Goal: Task Accomplishment & Management: Manage account settings

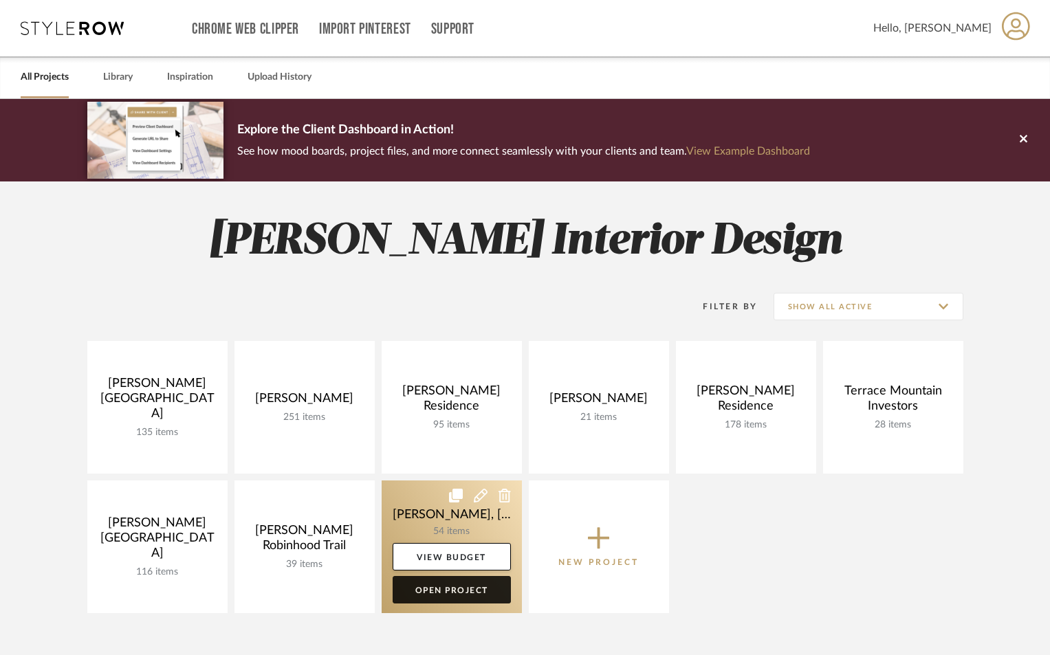
click at [422, 588] on link "Open Project" at bounding box center [452, 590] width 118 height 28
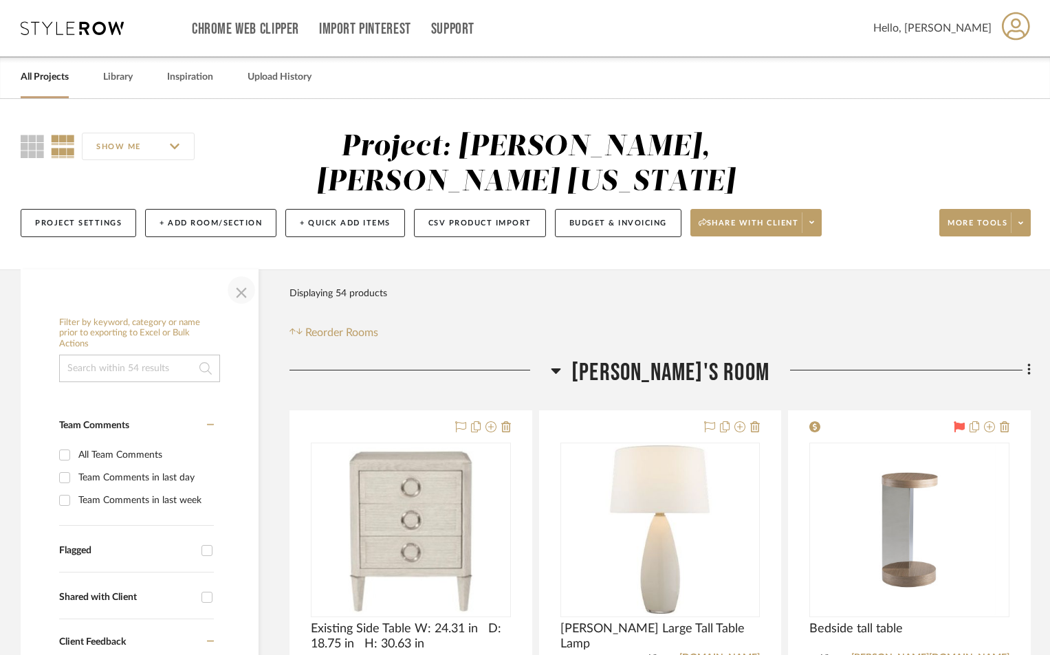
click at [243, 274] on span "button" at bounding box center [241, 290] width 33 height 33
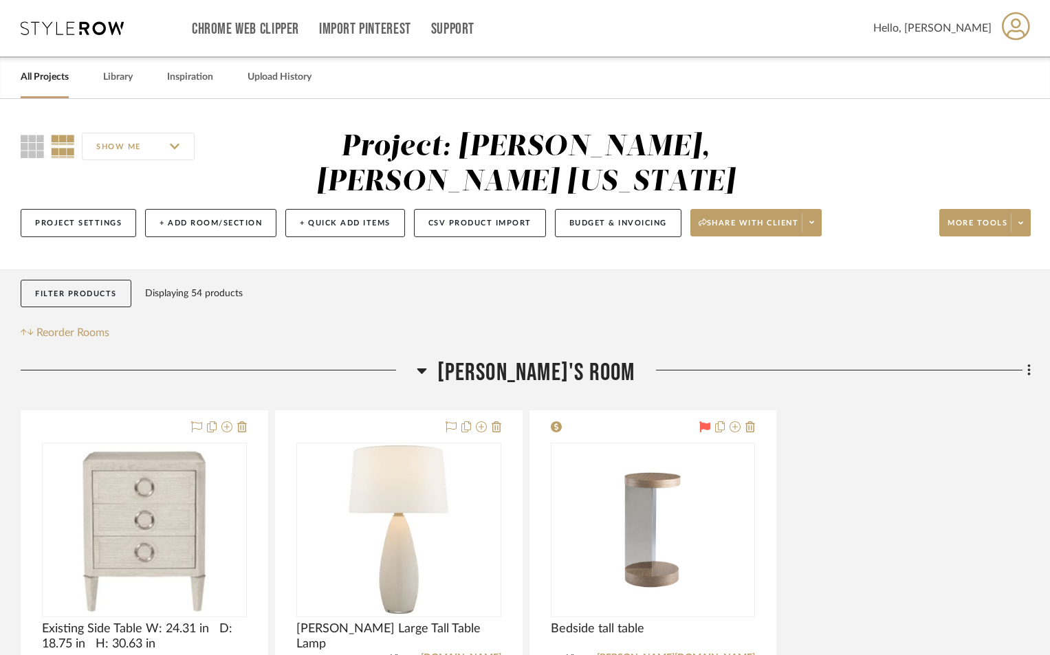
click at [427, 362] on icon at bounding box center [422, 370] width 10 height 17
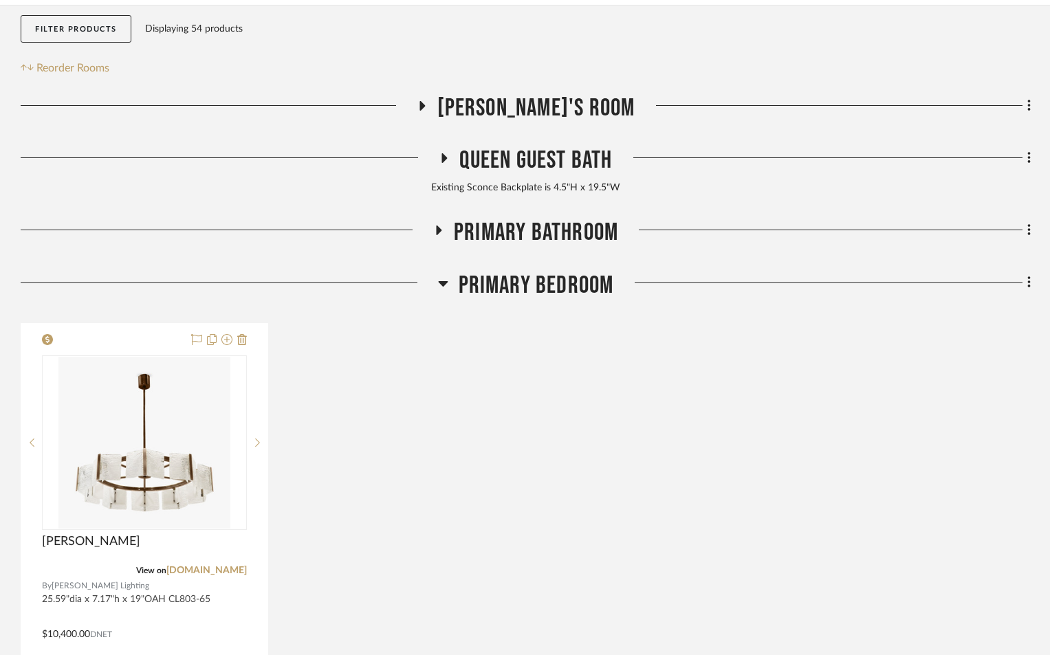
scroll to position [275, 0]
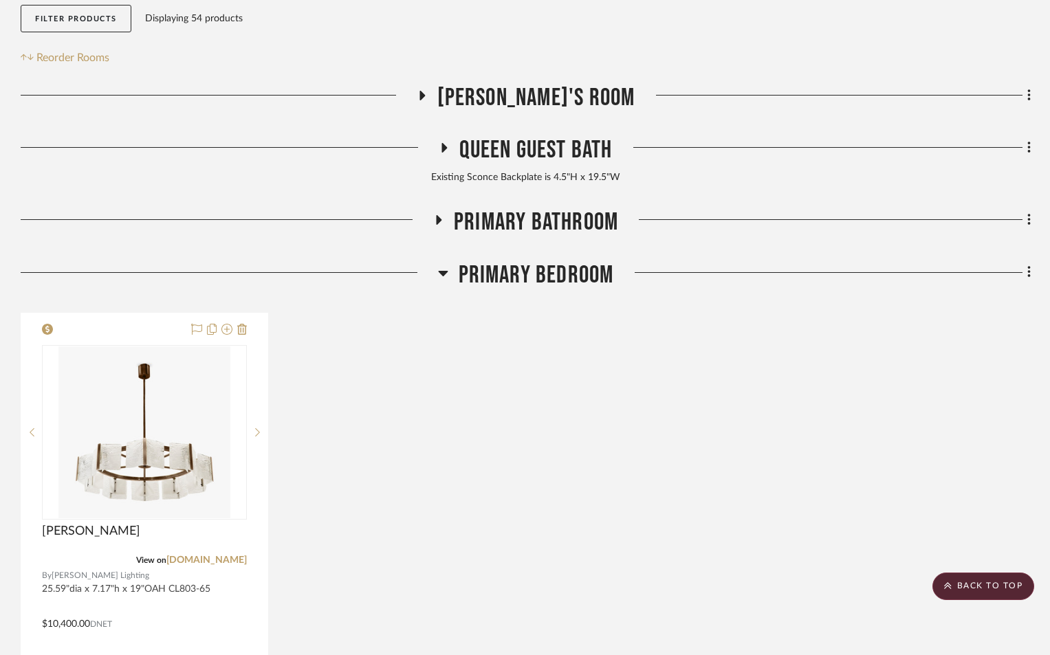
click at [445, 265] on icon at bounding box center [443, 273] width 10 height 17
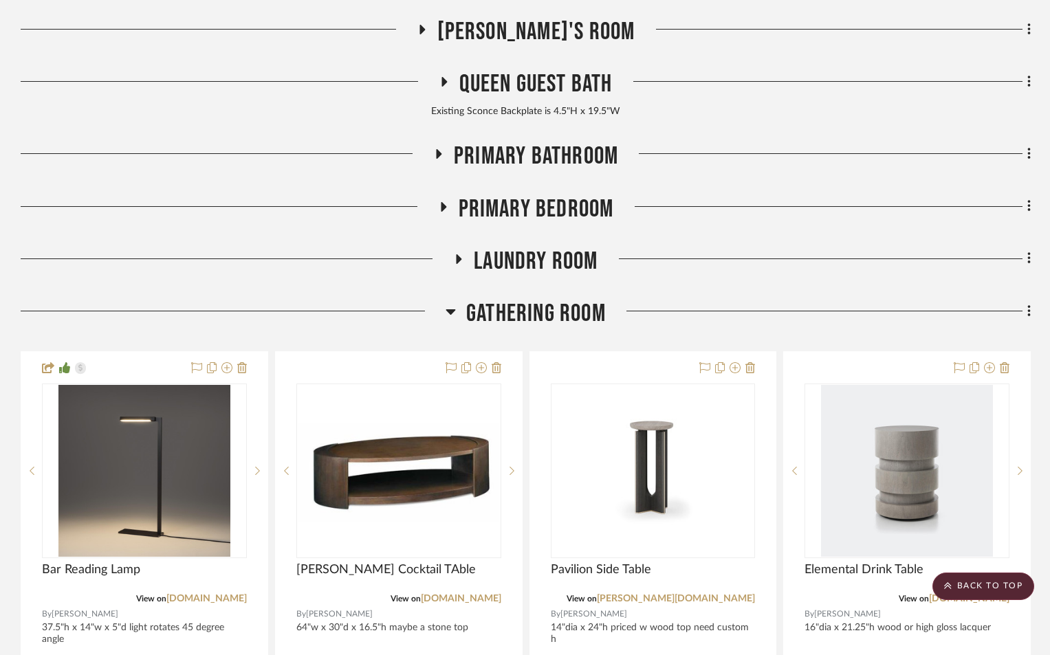
scroll to position [550, 0]
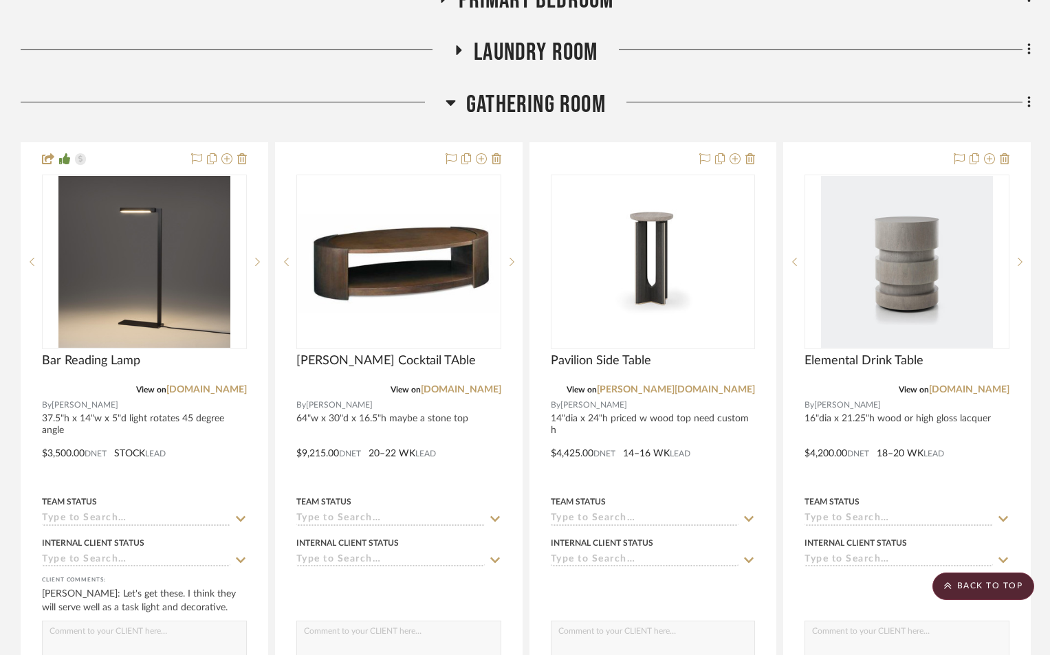
click at [450, 100] on icon at bounding box center [451, 103] width 10 height 6
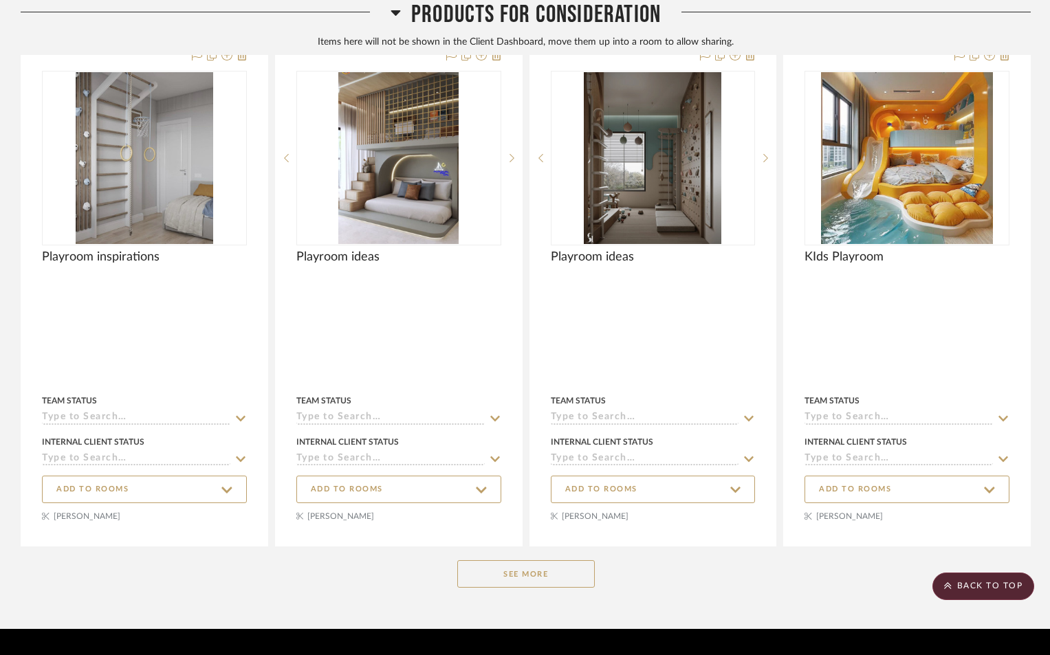
scroll to position [1401, 0]
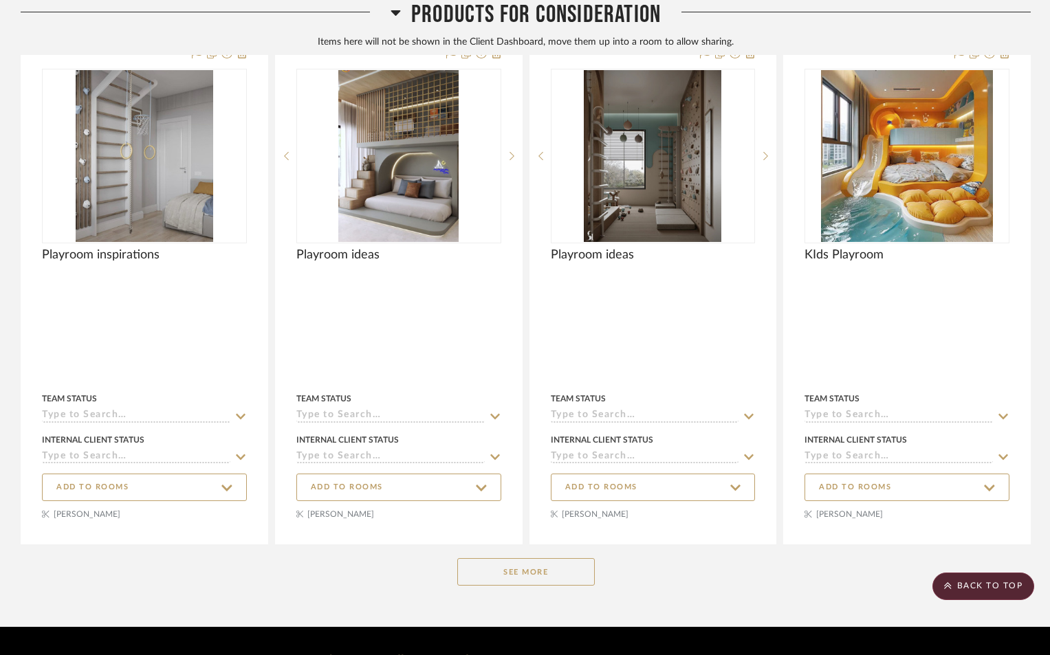
click at [524, 558] on button "See More" at bounding box center [526, 572] width 138 height 28
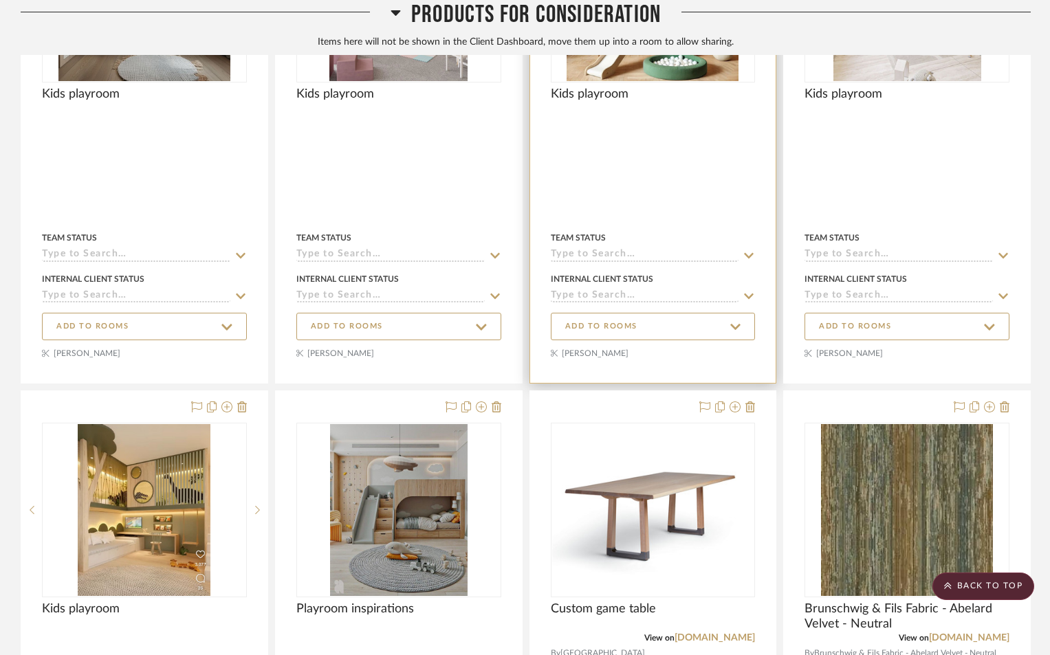
scroll to position [2158, 0]
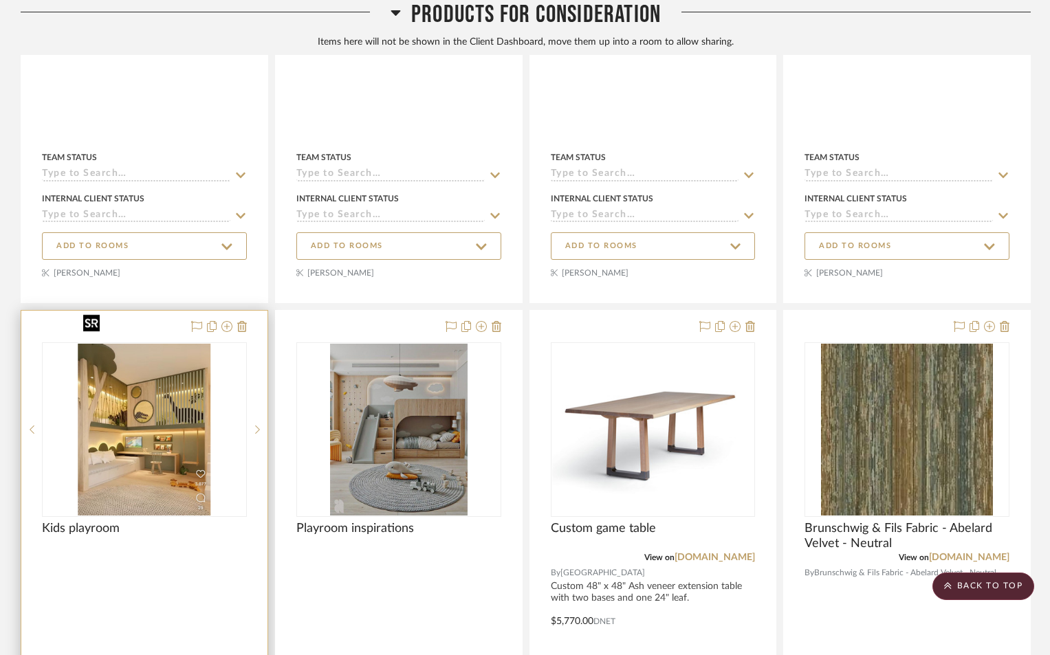
click at [153, 454] on img "0" at bounding box center [144, 430] width 133 height 172
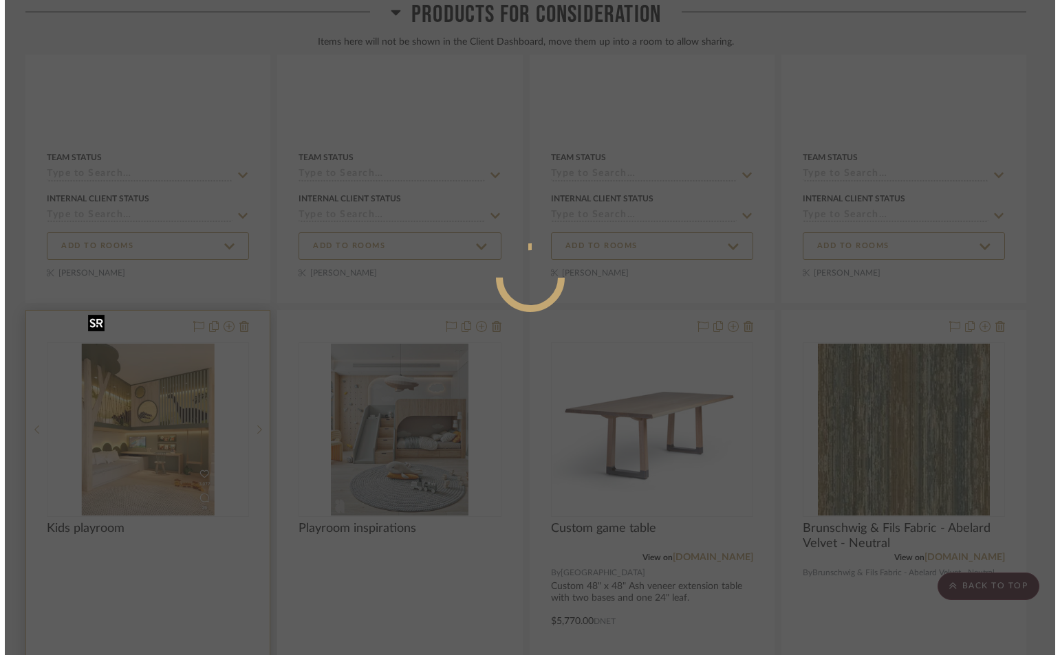
scroll to position [0, 0]
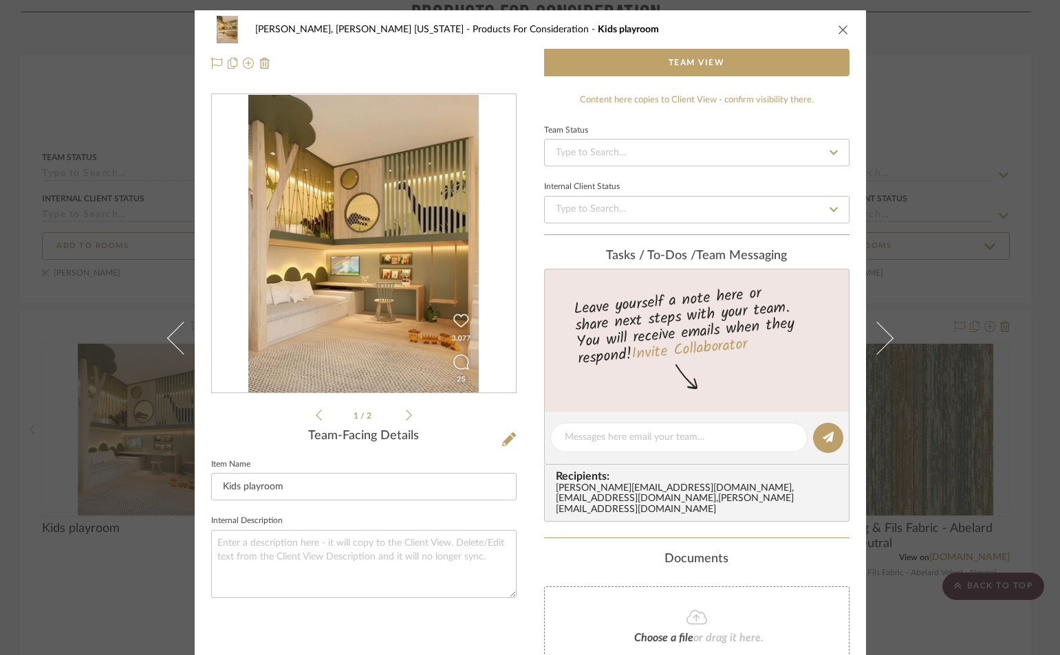
click at [367, 614] on div "1 / 2 Team-Facing Details Item Name Kids playroom Internal Description" at bounding box center [363, 429] width 305 height 670
click at [838, 29] on icon "close" at bounding box center [843, 29] width 11 height 11
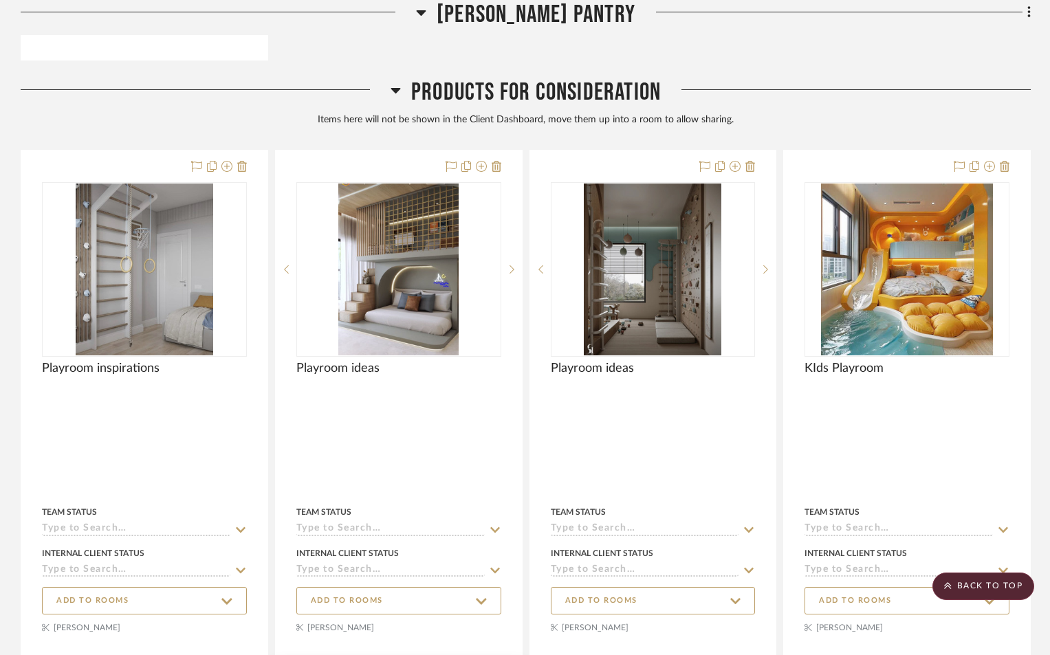
scroll to position [1263, 0]
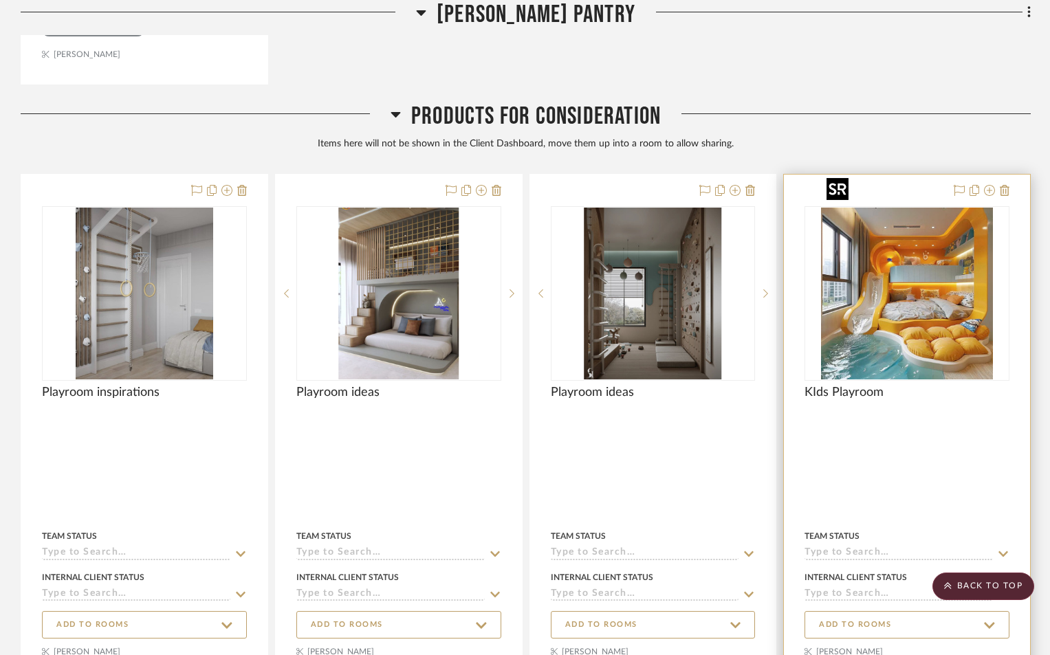
click at [881, 314] on img "0" at bounding box center [907, 294] width 172 height 172
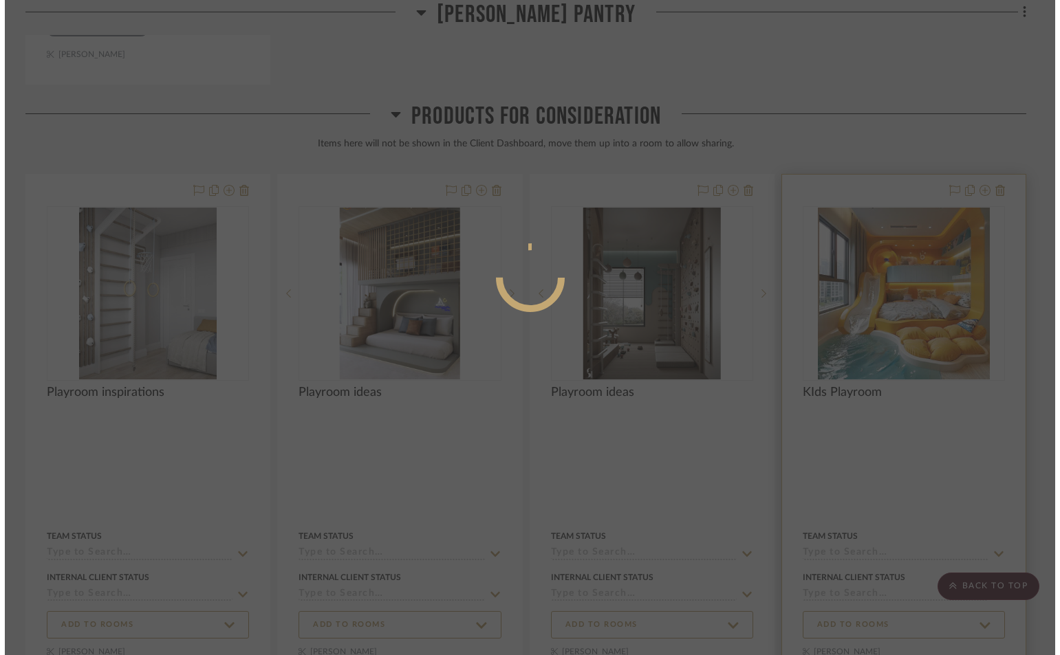
scroll to position [0, 0]
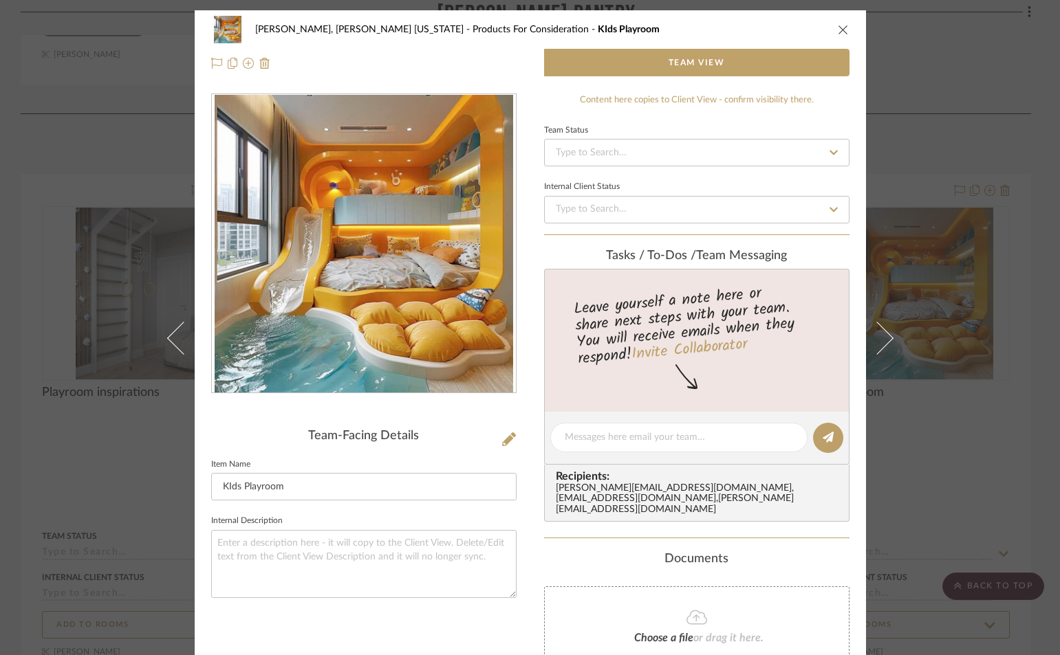
click at [442, 320] on img "0" at bounding box center [364, 244] width 298 height 298
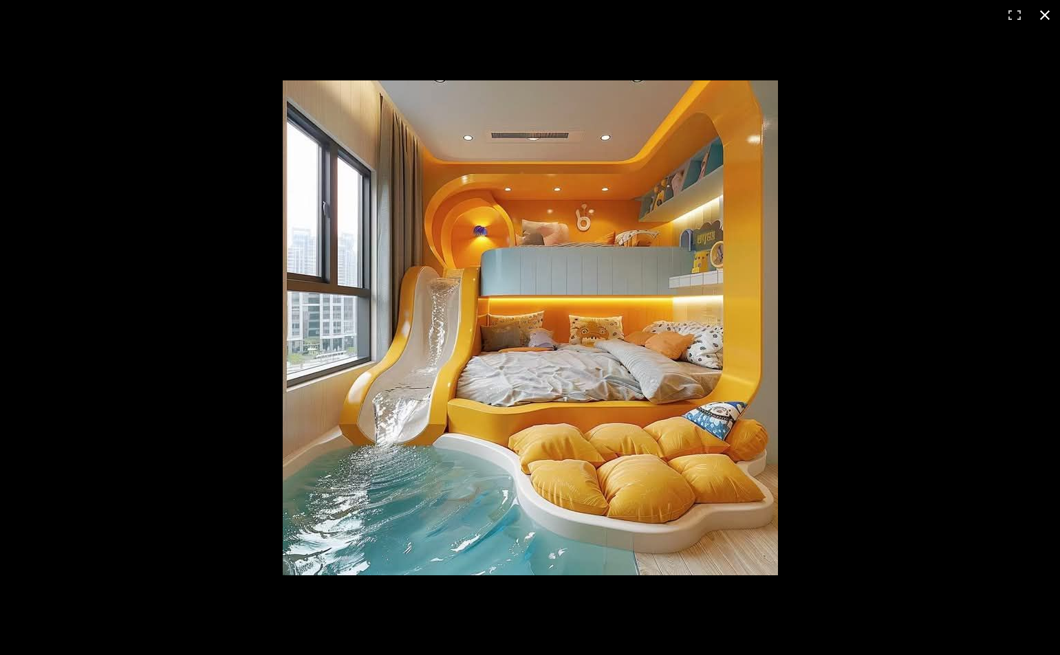
click at [1049, 14] on button at bounding box center [1045, 15] width 30 height 30
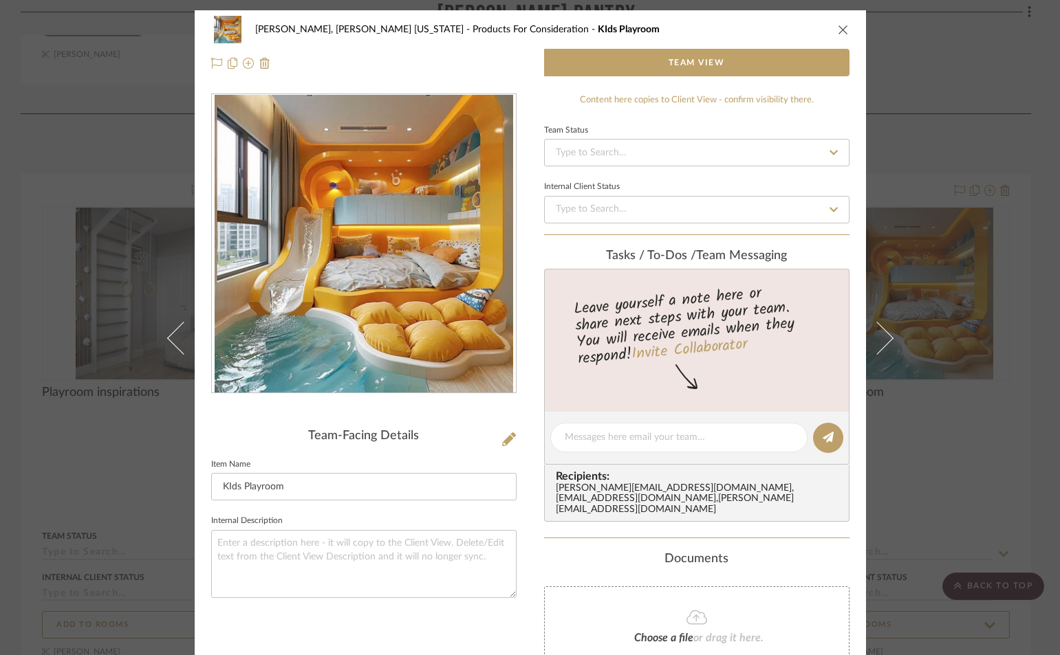
click at [840, 30] on icon "close" at bounding box center [843, 29] width 11 height 11
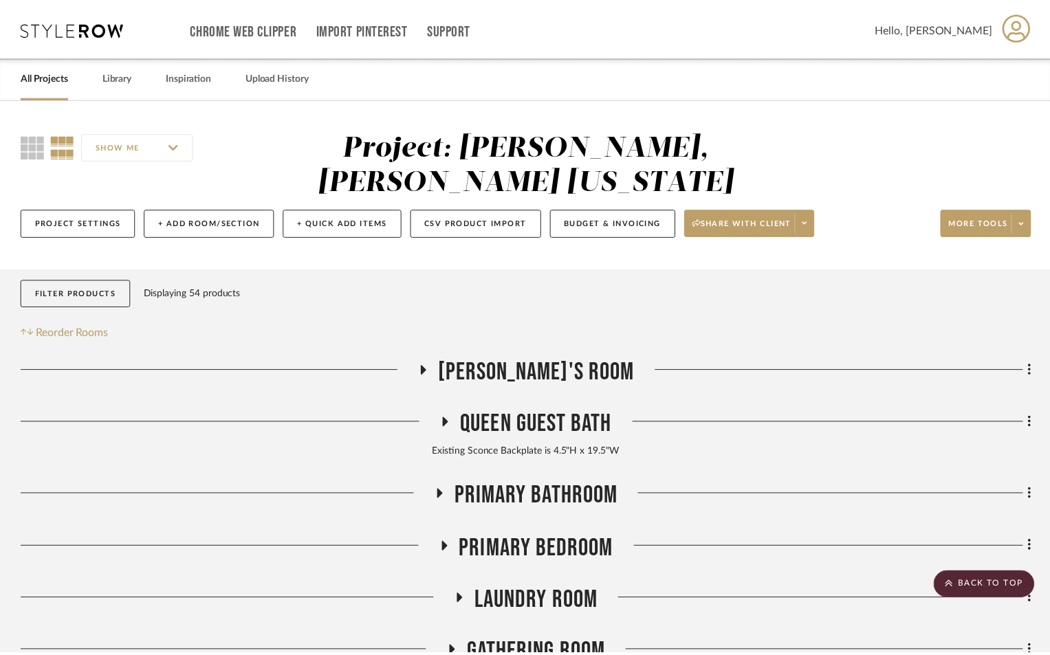
scroll to position [1263, 0]
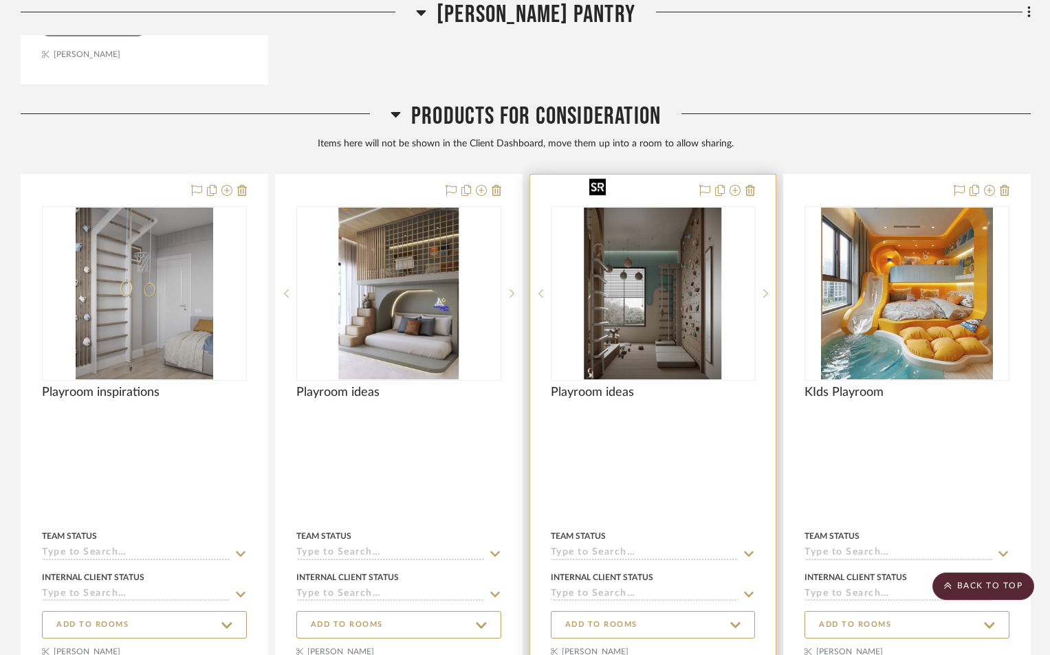
click at [647, 296] on img "0" at bounding box center [653, 294] width 138 height 172
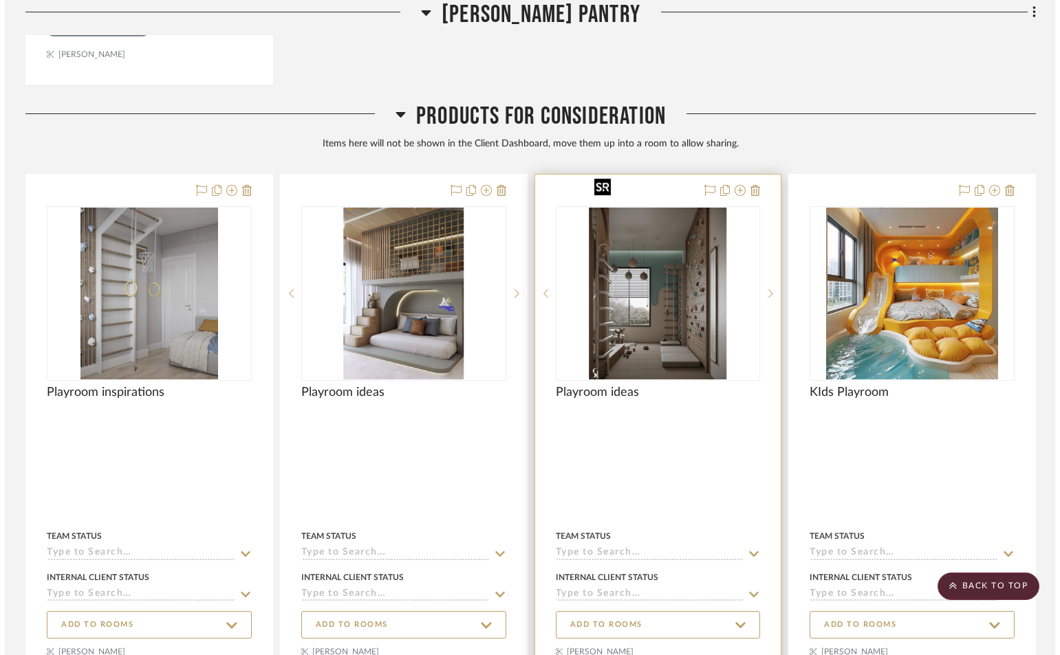
scroll to position [0, 0]
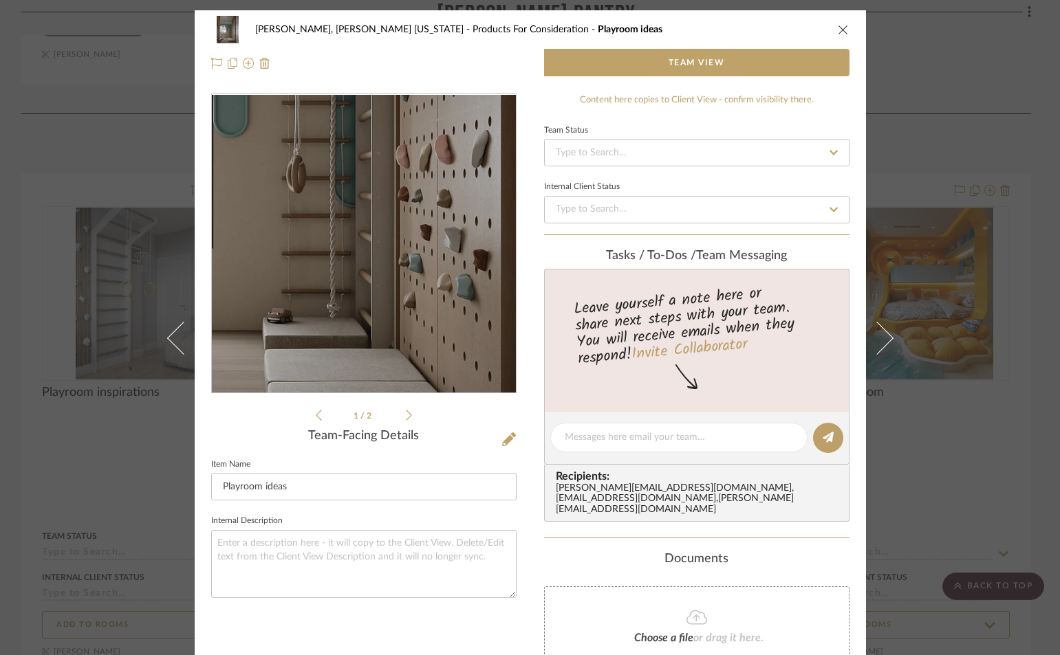
click at [397, 301] on img "0" at bounding box center [363, 244] width 239 height 298
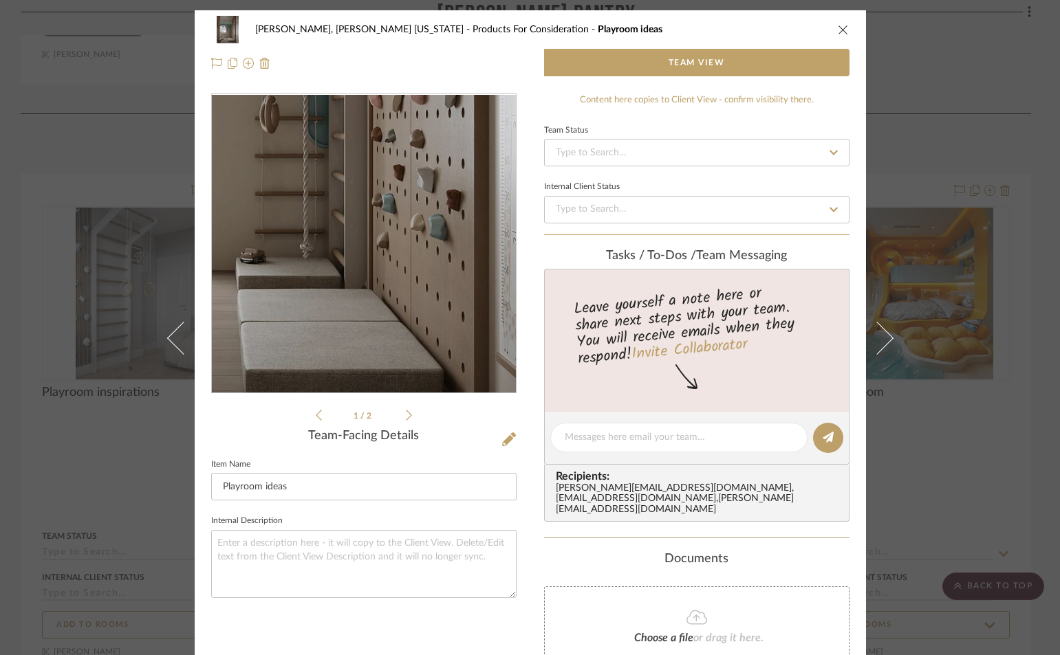
click at [406, 326] on img "0" at bounding box center [363, 244] width 239 height 298
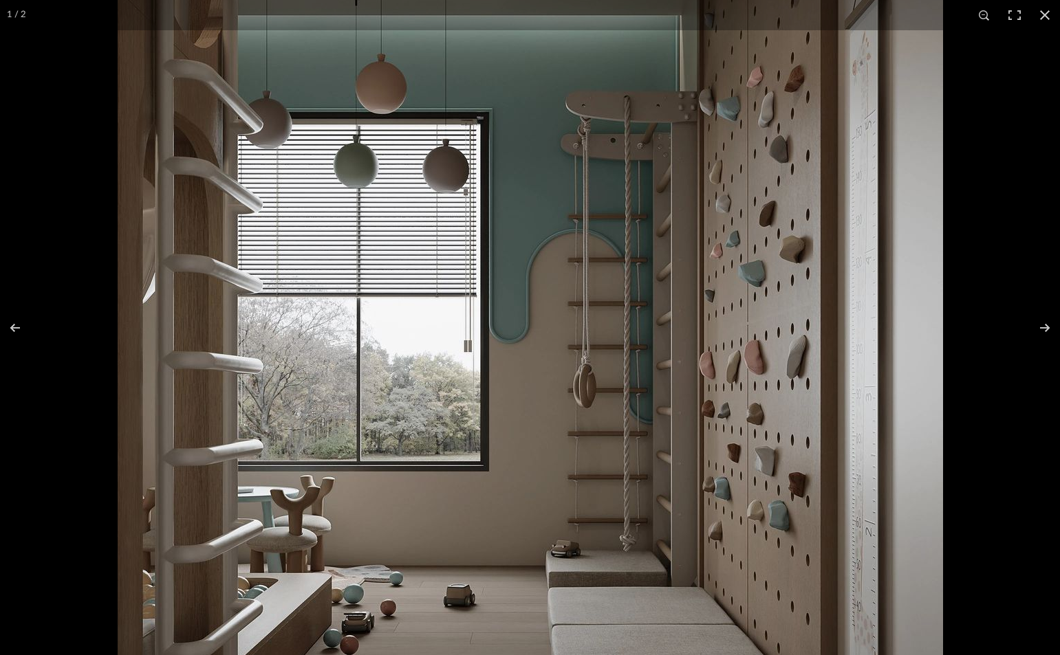
click at [654, 607] on img at bounding box center [530, 272] width 825 height 1032
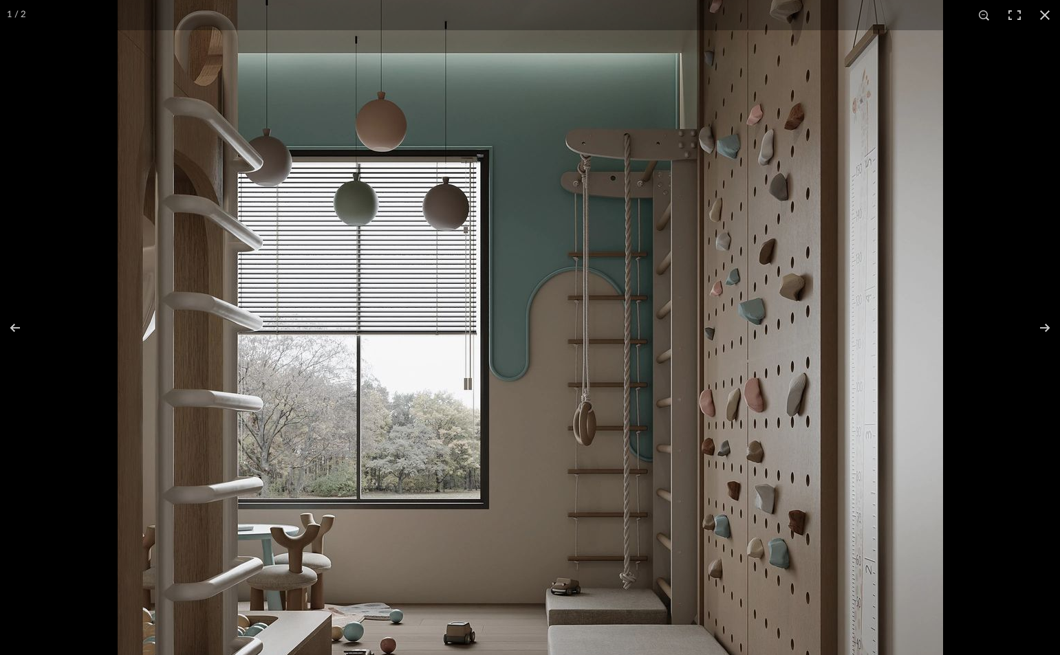
click at [127, 357] on img at bounding box center [530, 310] width 825 height 1032
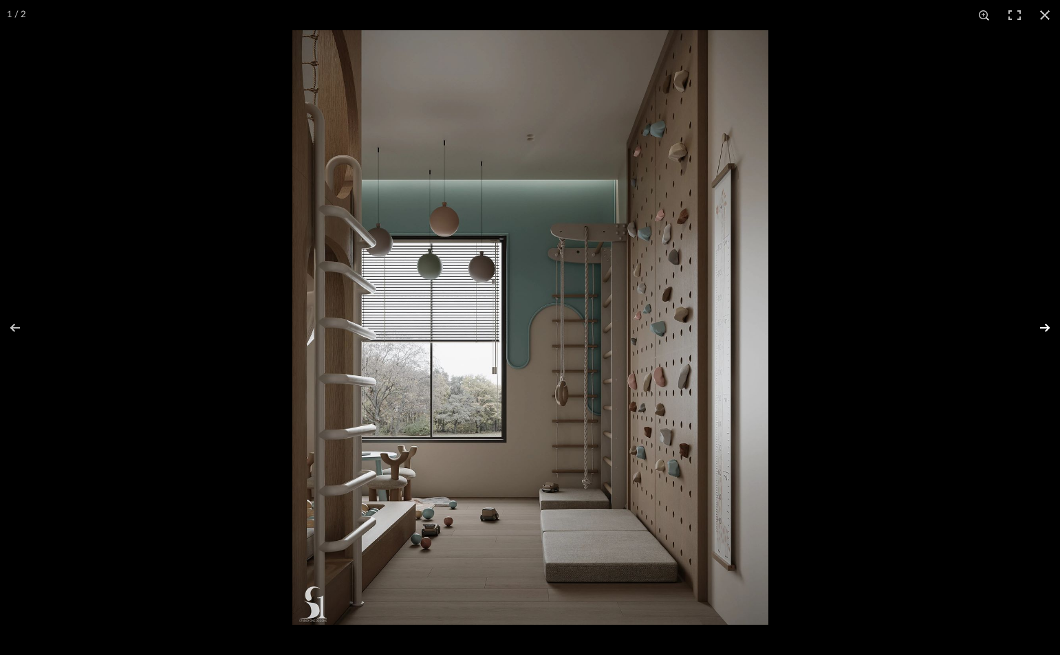
click at [1047, 330] on button at bounding box center [1036, 328] width 48 height 69
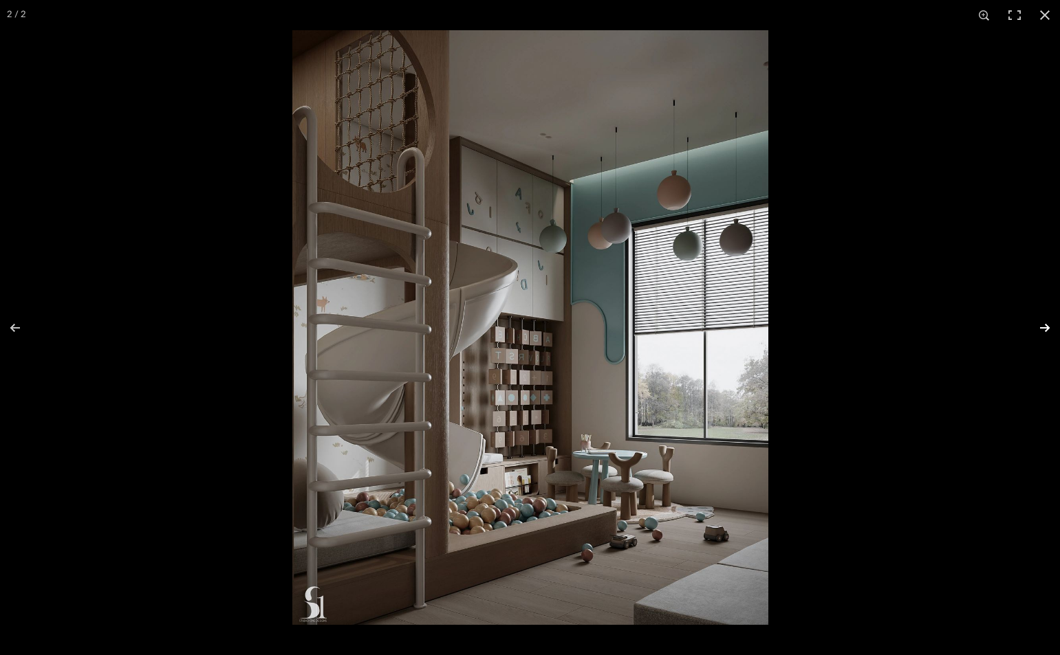
click at [1045, 334] on button at bounding box center [1036, 328] width 48 height 69
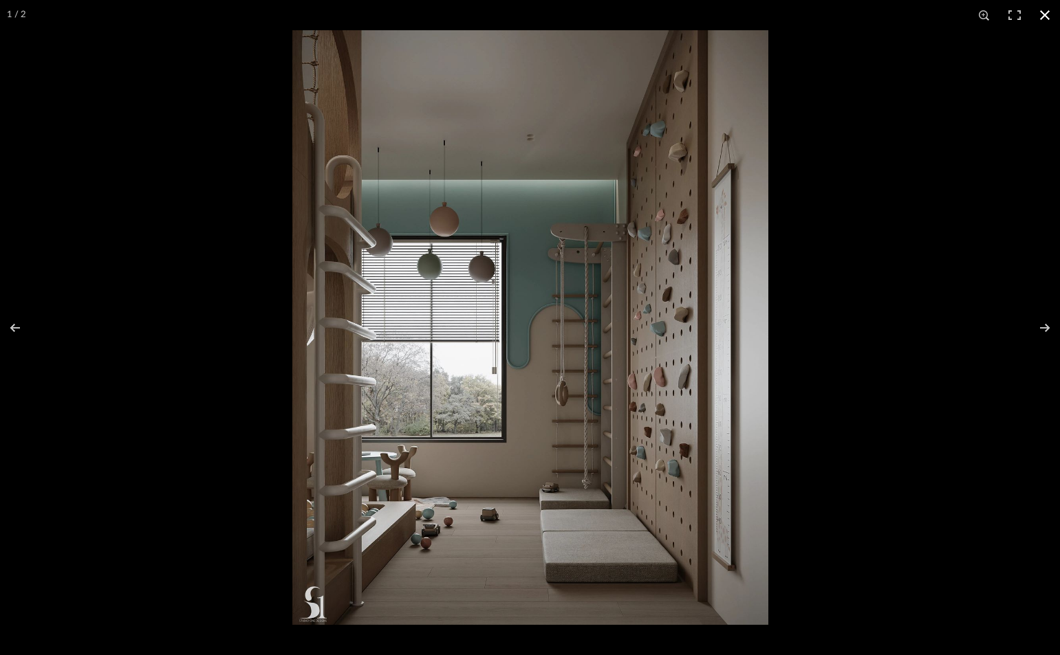
click at [1041, 15] on button at bounding box center [1045, 15] width 30 height 30
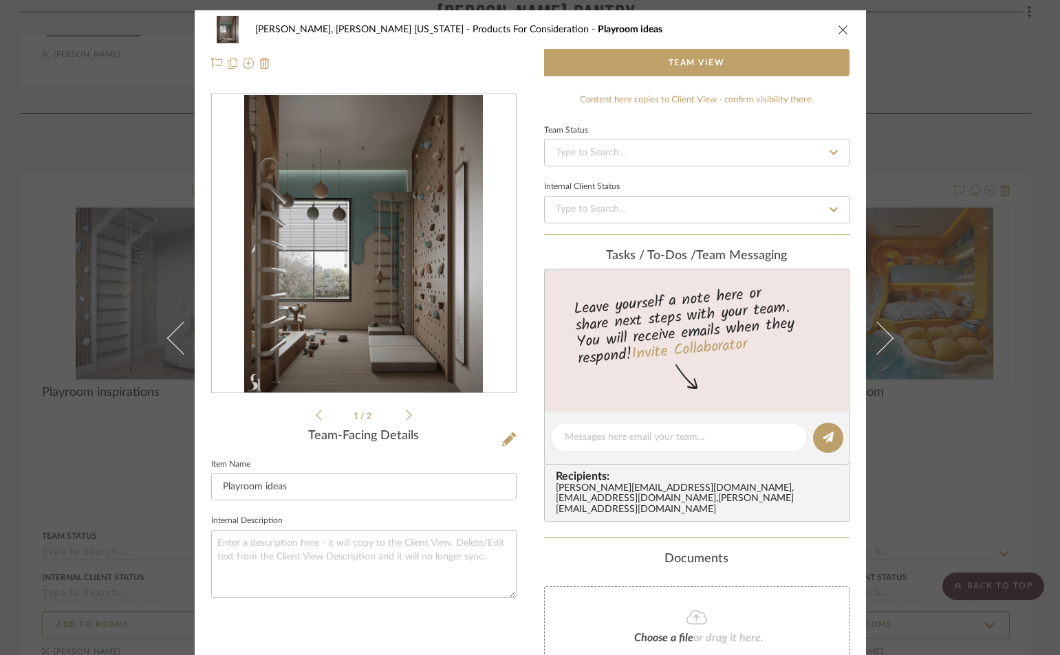
click at [842, 26] on icon "close" at bounding box center [843, 29] width 11 height 11
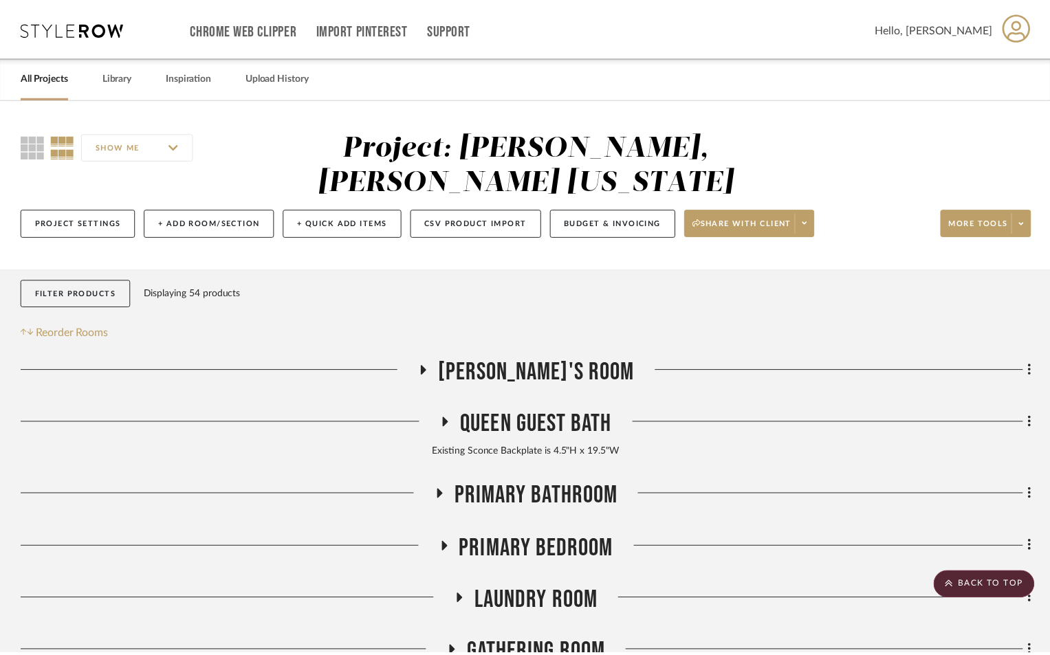
scroll to position [1263, 0]
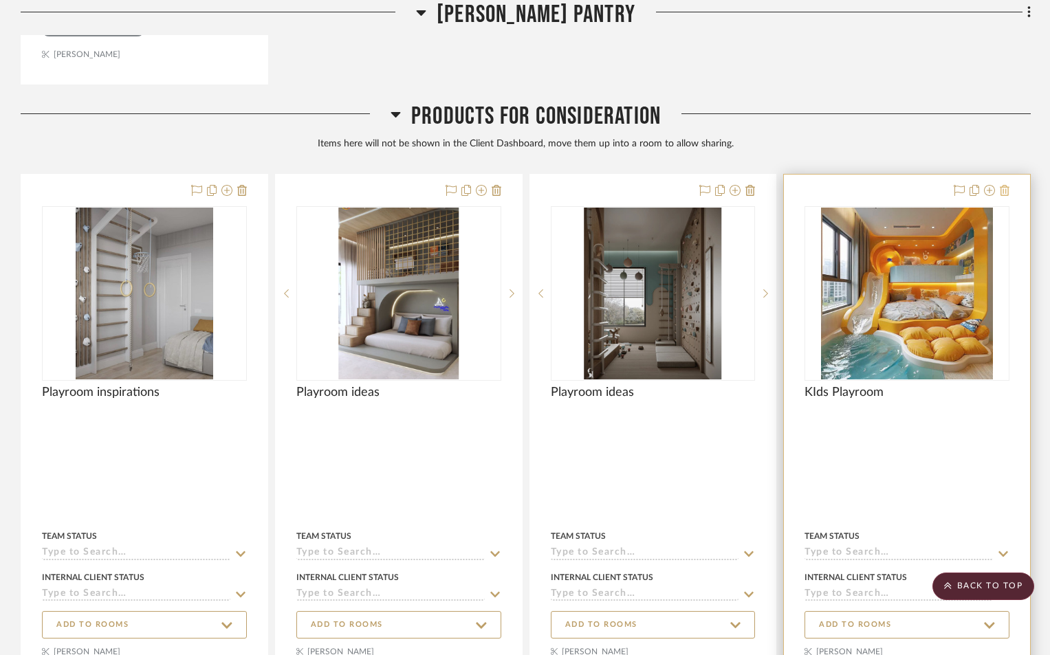
click at [1006, 185] on icon at bounding box center [1005, 190] width 10 height 11
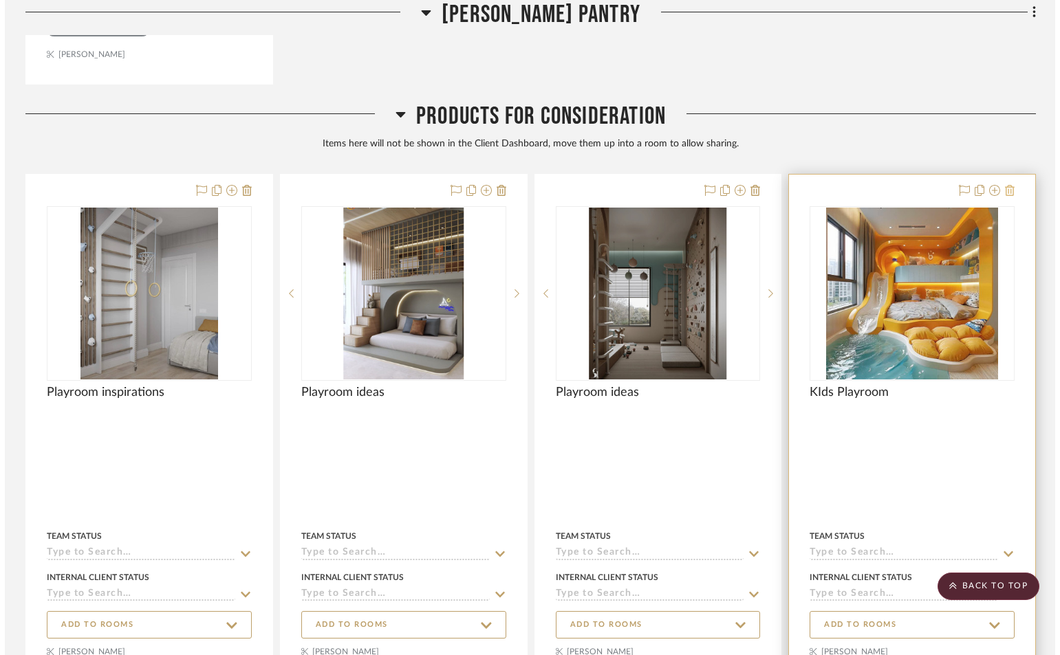
scroll to position [0, 0]
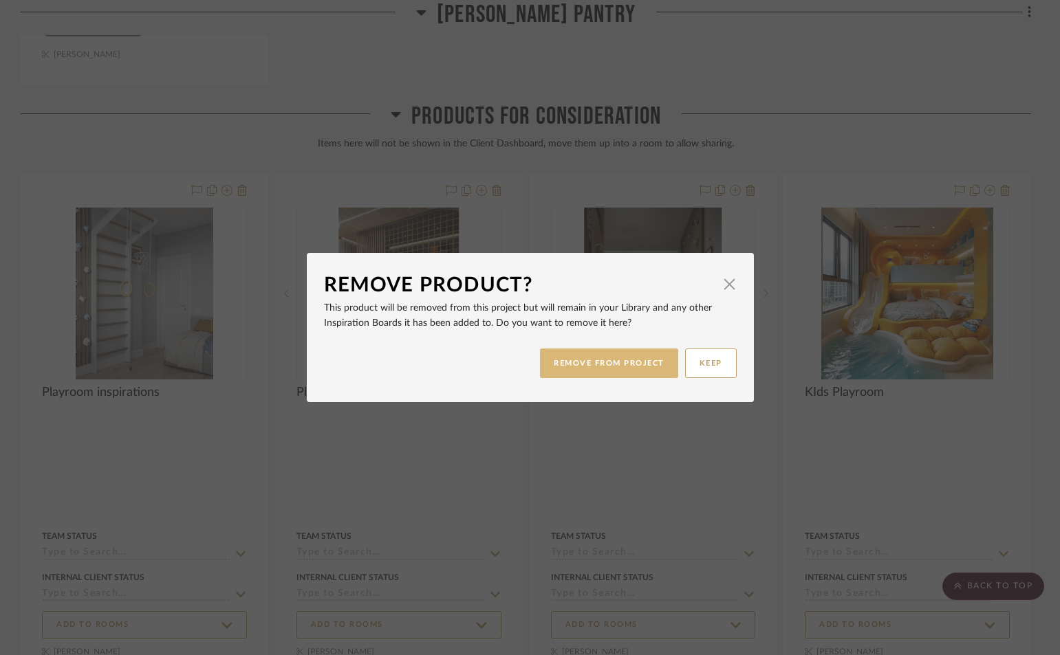
click at [640, 361] on button "REMOVE FROM PROJECT" at bounding box center [609, 364] width 138 height 30
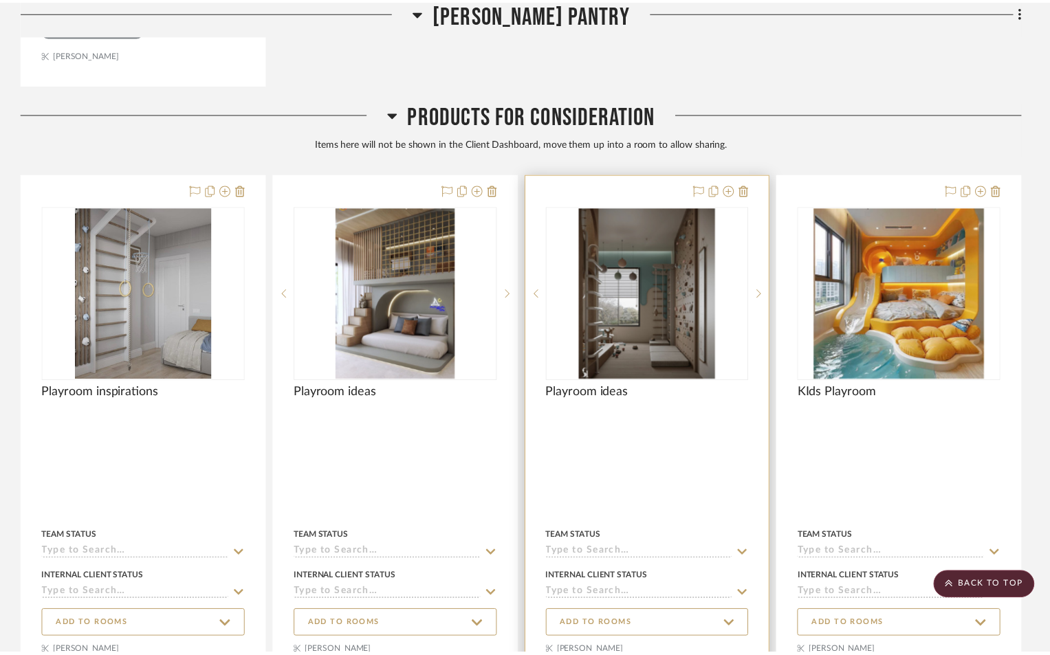
scroll to position [1263, 0]
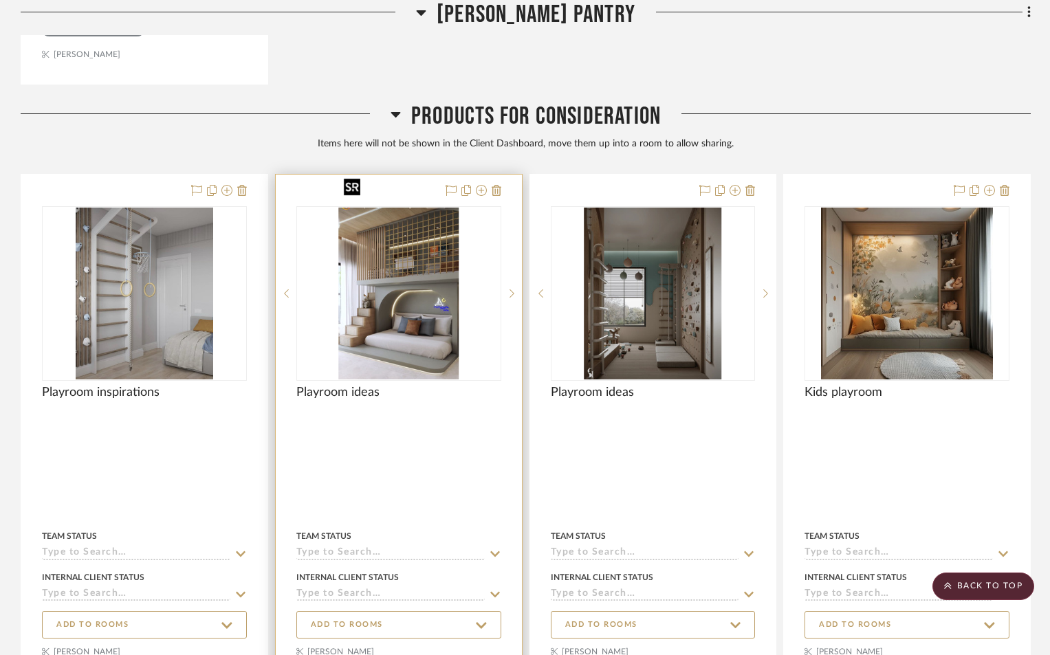
click at [399, 287] on img "0" at bounding box center [398, 294] width 121 height 172
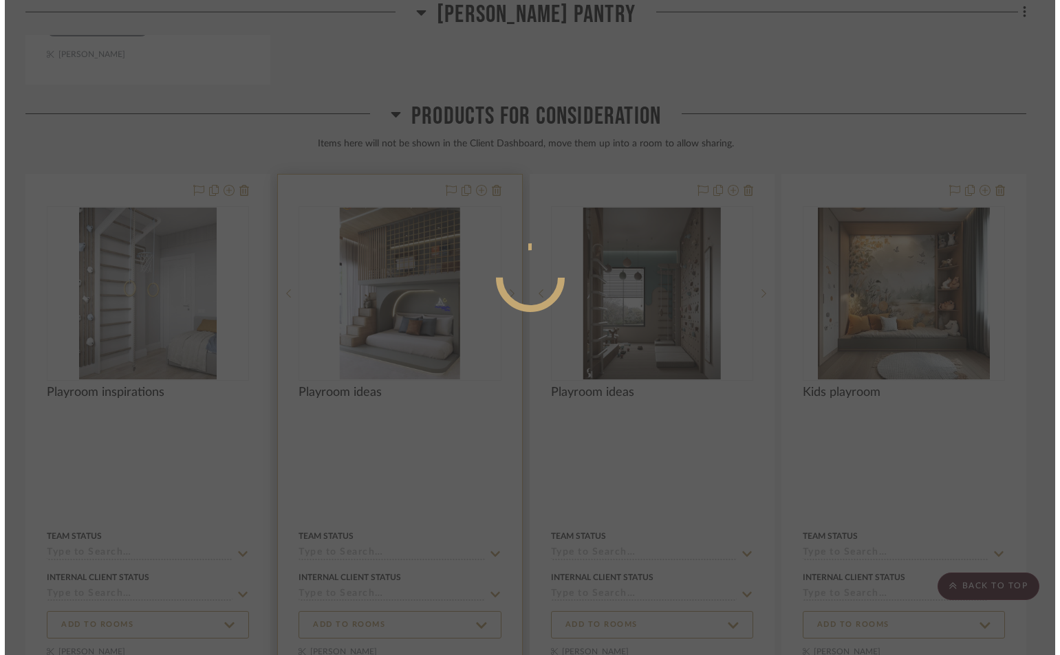
scroll to position [0, 0]
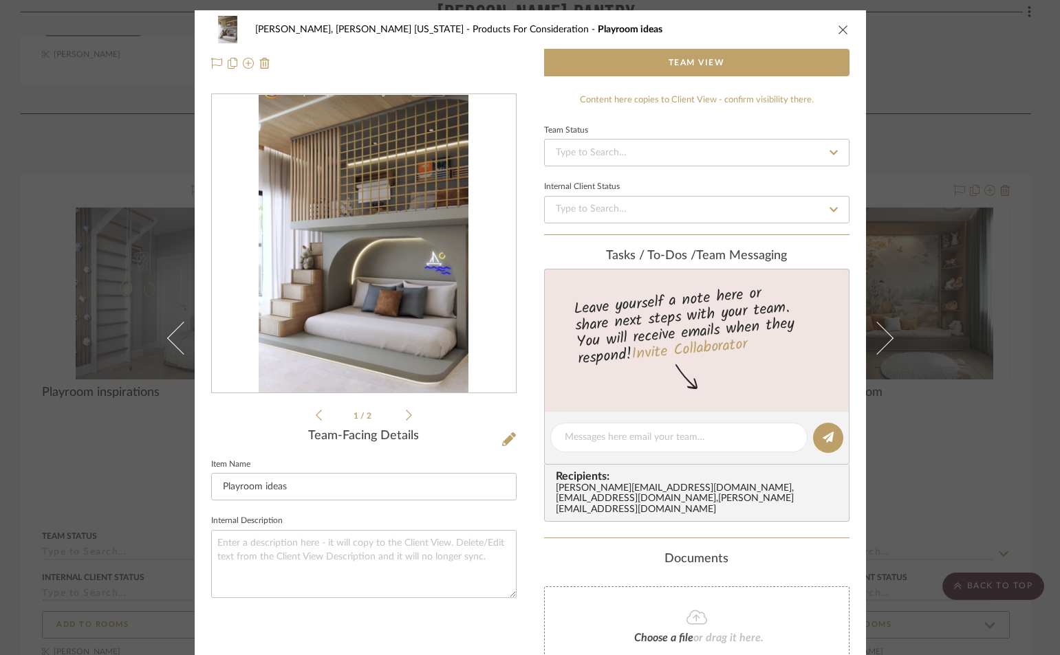
click at [840, 29] on icon "close" at bounding box center [843, 29] width 11 height 11
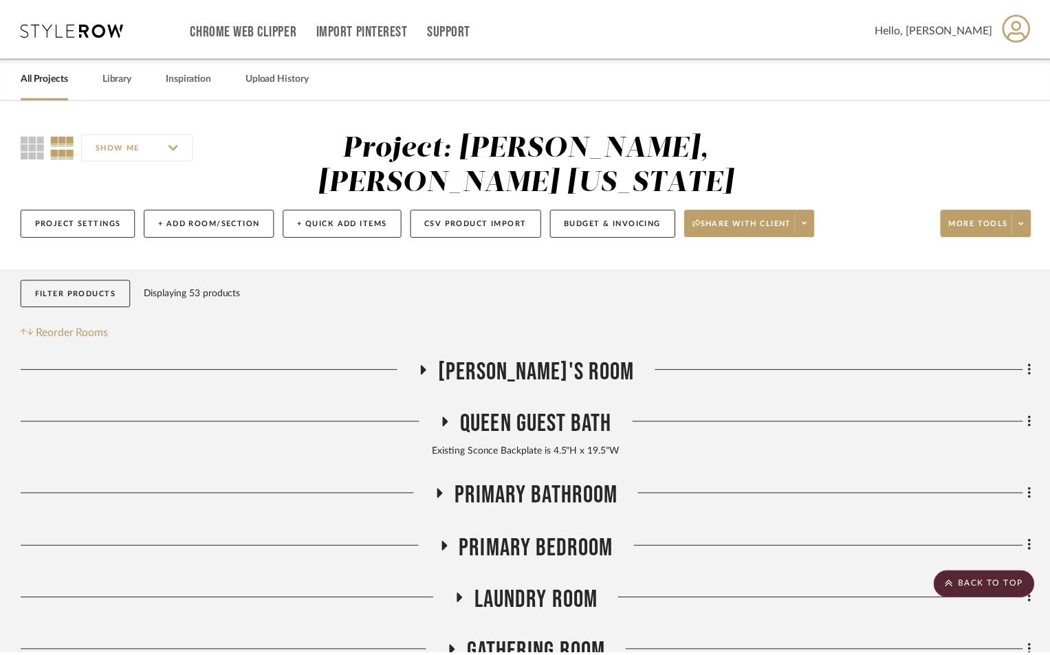
scroll to position [1263, 0]
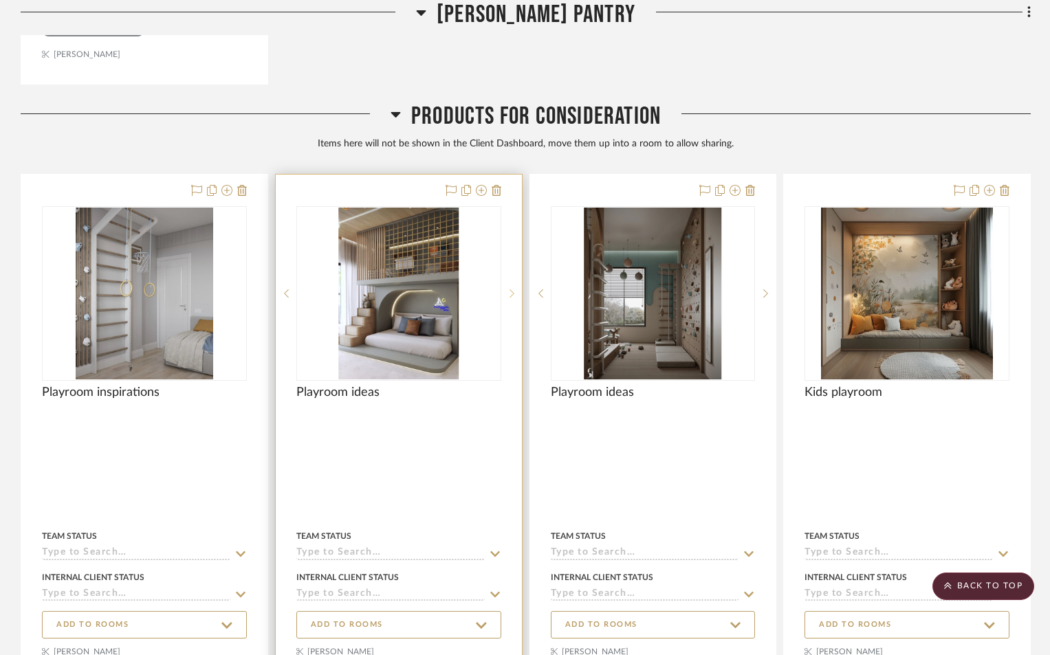
click at [511, 289] on icon at bounding box center [512, 294] width 5 height 10
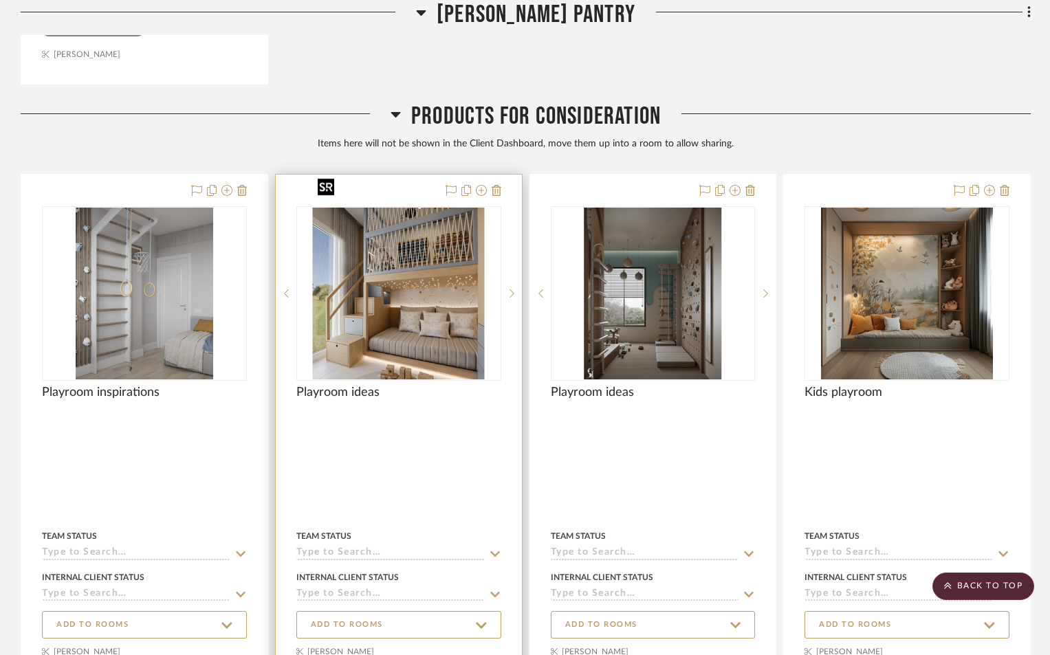
click at [417, 274] on img "1" at bounding box center [398, 294] width 173 height 172
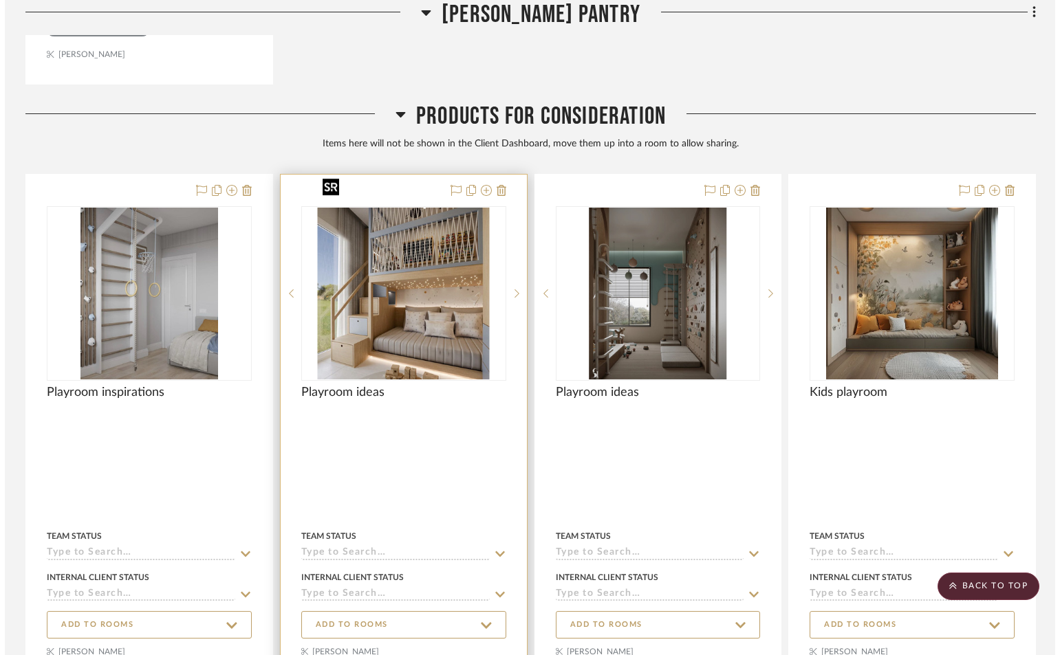
scroll to position [0, 0]
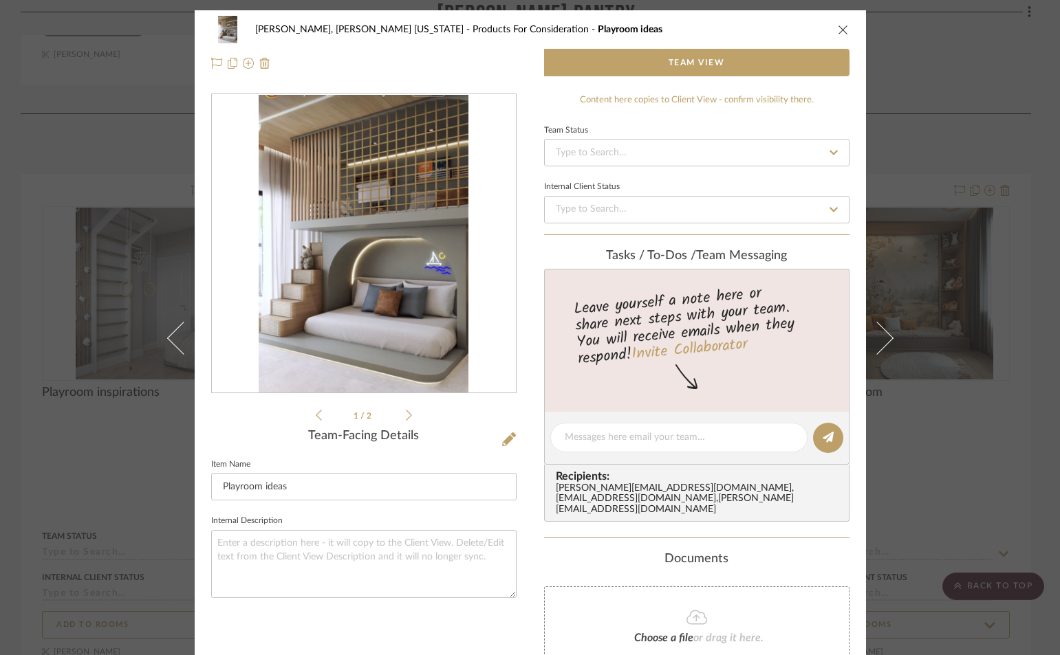
click at [406, 415] on icon at bounding box center [409, 415] width 6 height 12
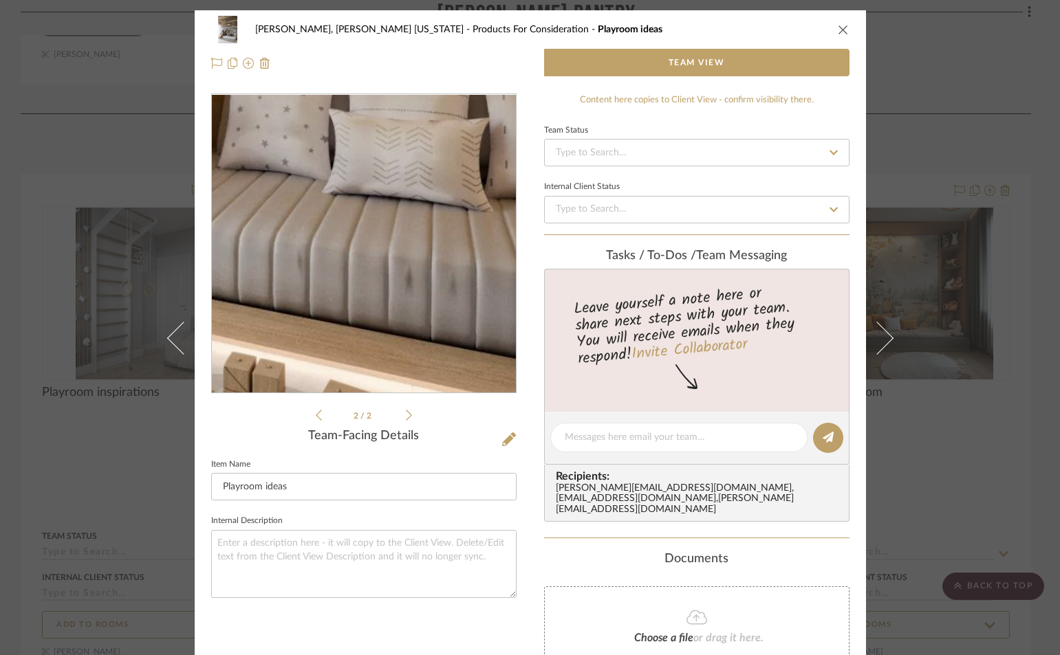
click at [407, 334] on img "1" at bounding box center [363, 244] width 299 height 298
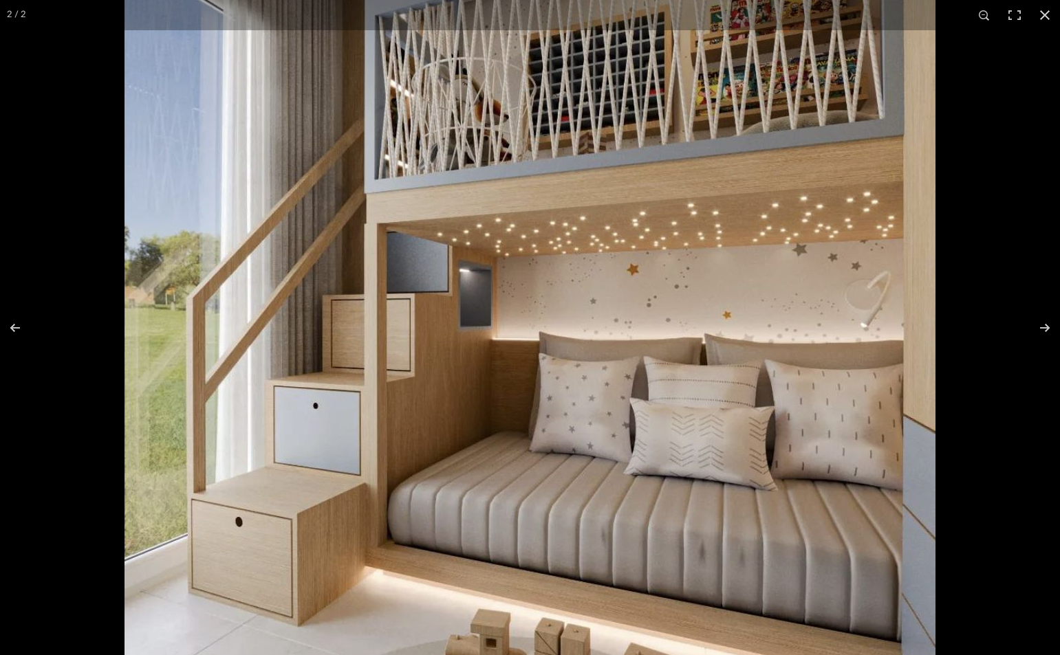
click at [678, 649] on img at bounding box center [529, 275] width 811 height 809
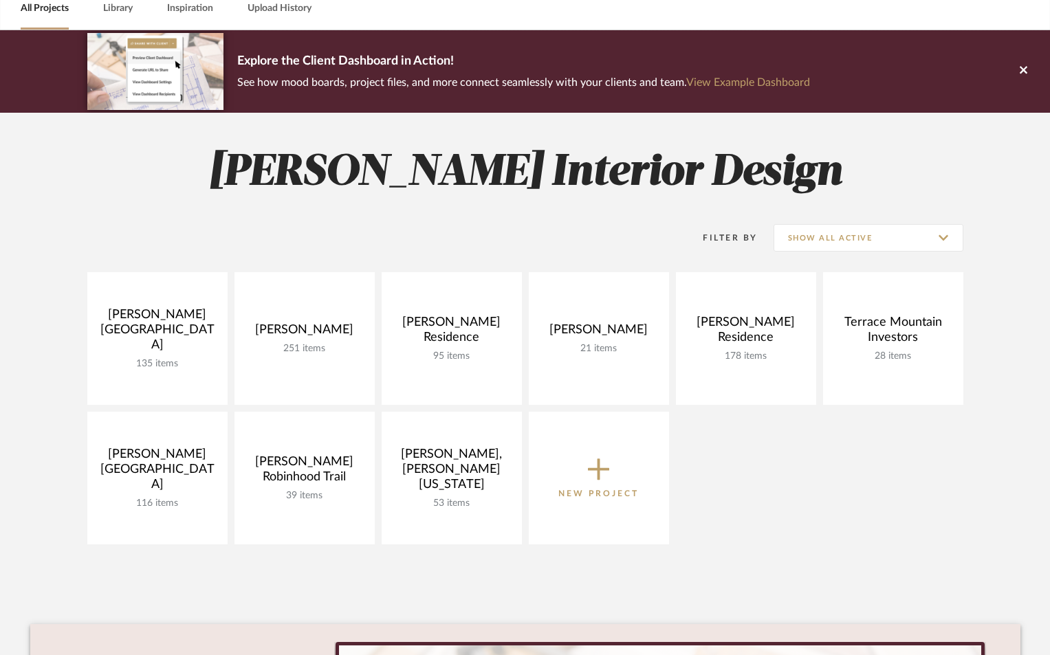
scroll to position [138, 0]
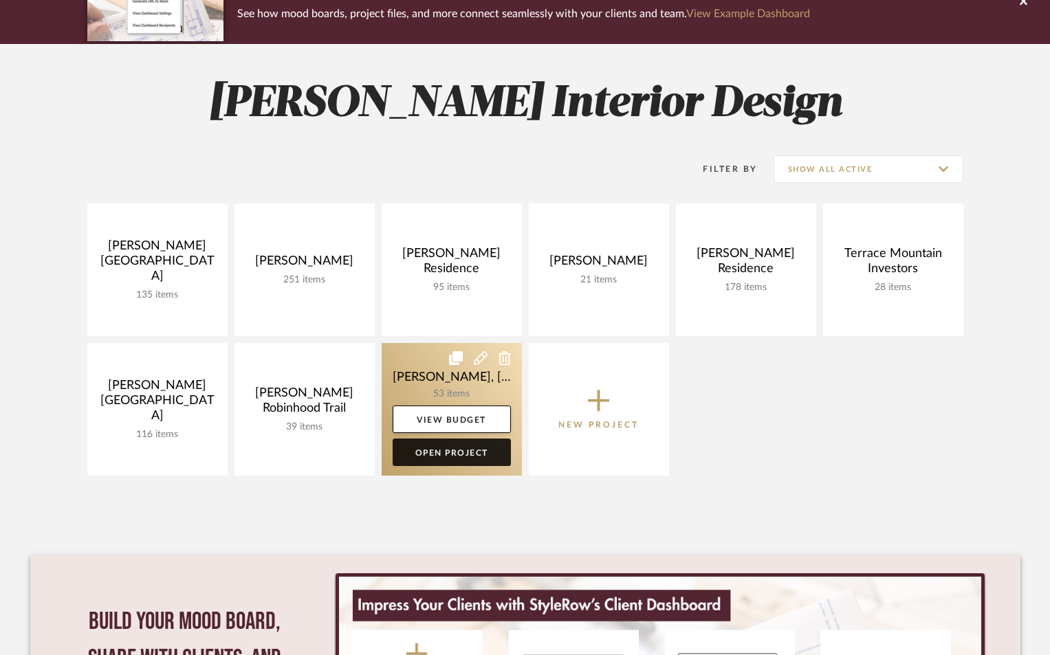
click at [450, 451] on link "Open Project" at bounding box center [452, 453] width 118 height 28
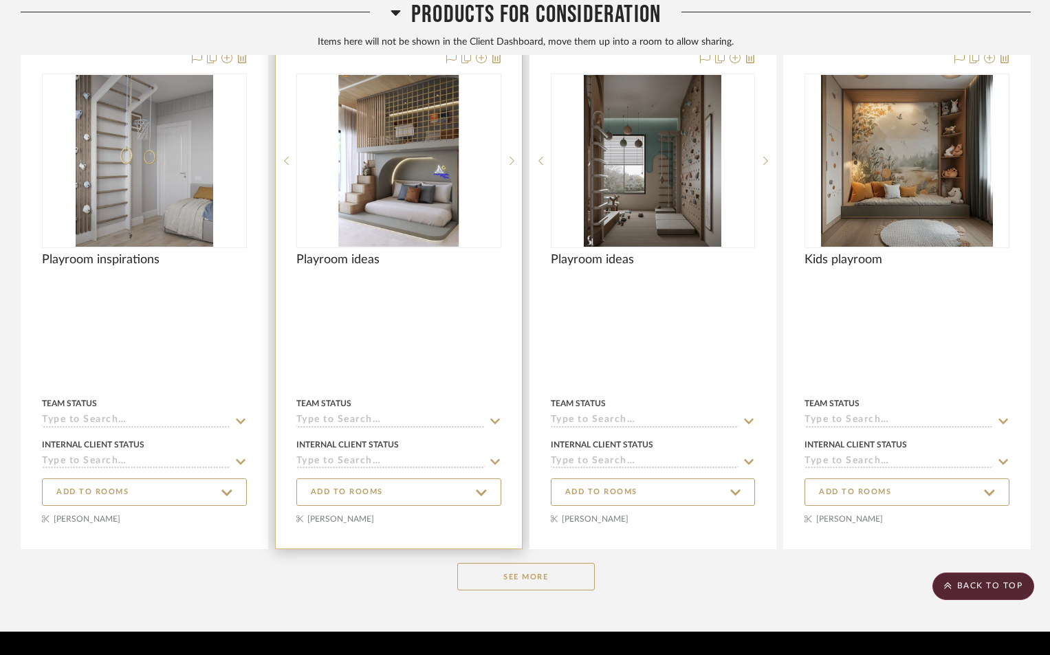
scroll to position [1401, 0]
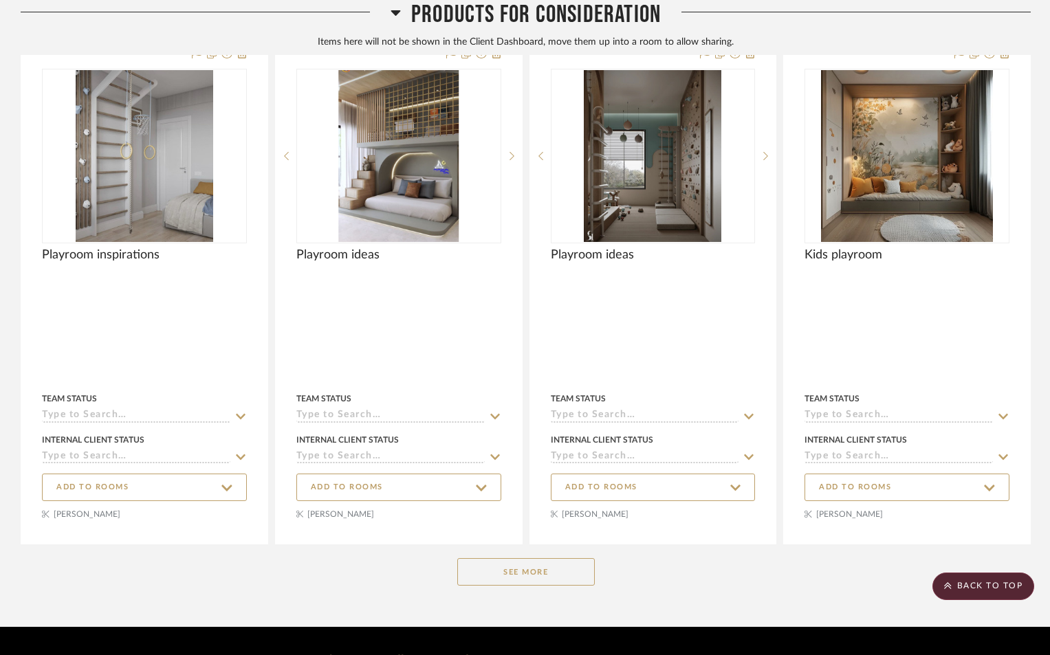
click at [525, 558] on button "See More" at bounding box center [526, 572] width 138 height 28
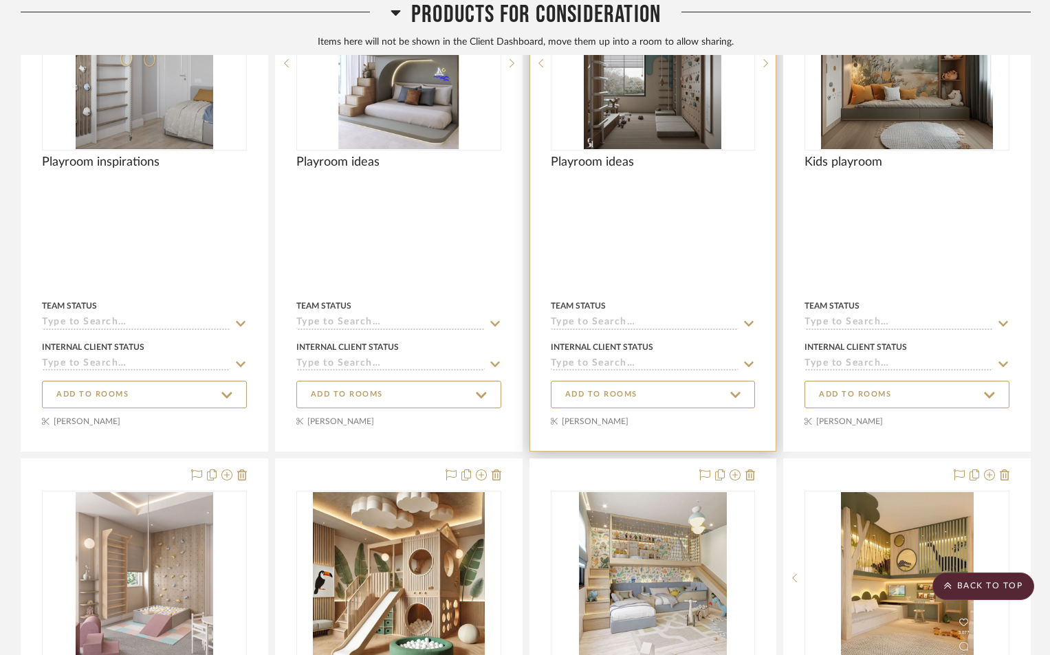
scroll to position [1607, 0]
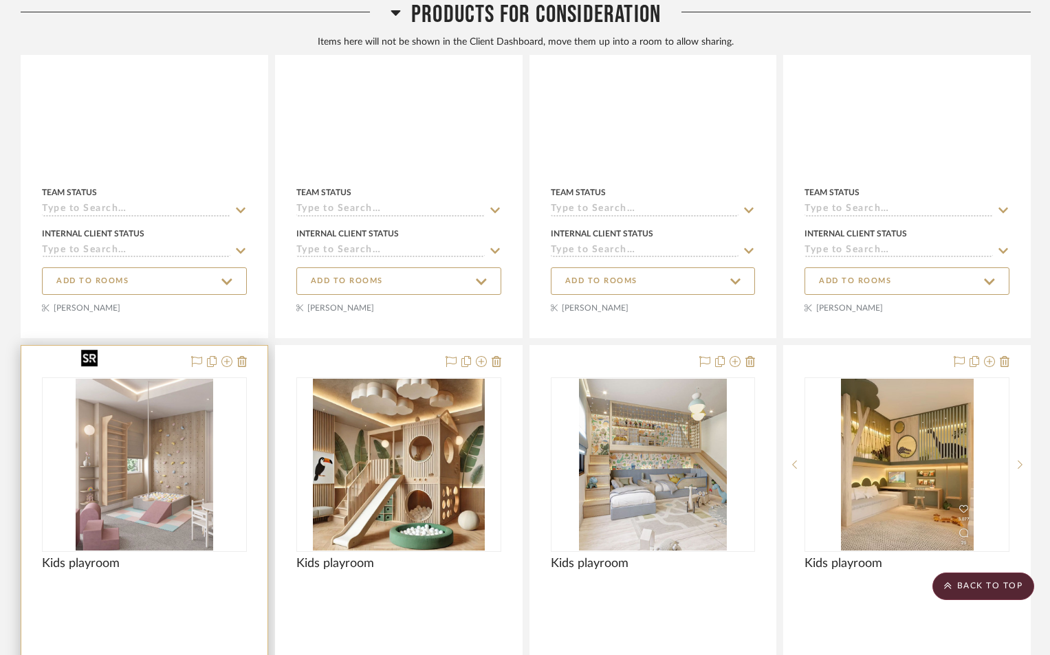
click at [151, 450] on img "0" at bounding box center [145, 465] width 138 height 172
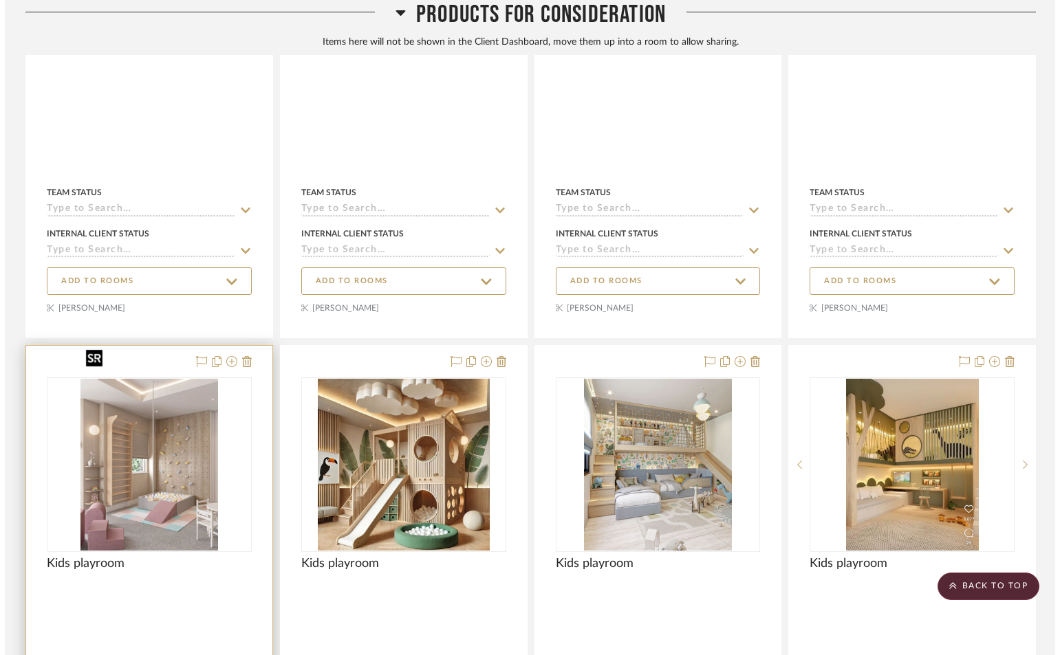
scroll to position [0, 0]
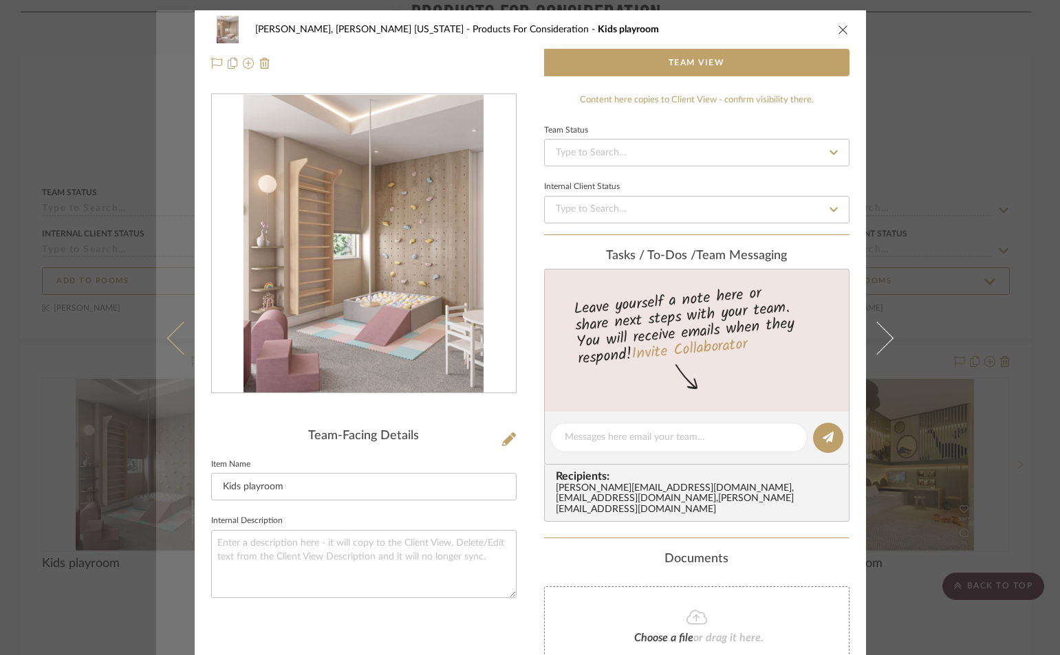
click at [156, 577] on button at bounding box center [175, 337] width 39 height 655
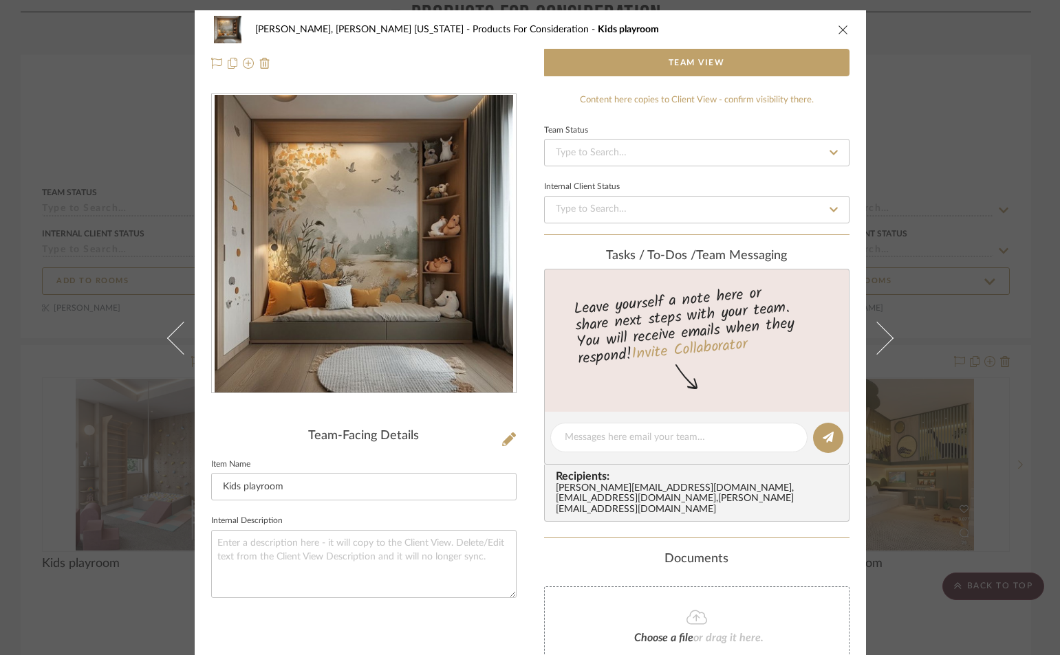
click at [837, 33] on button "close" at bounding box center [843, 29] width 12 height 12
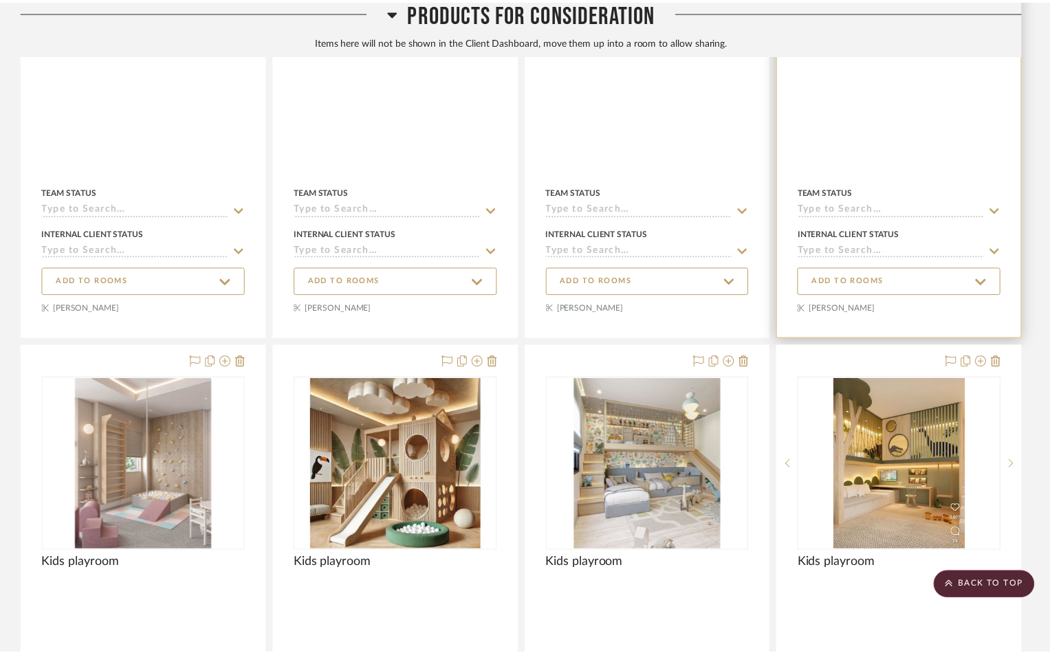
scroll to position [1607, 0]
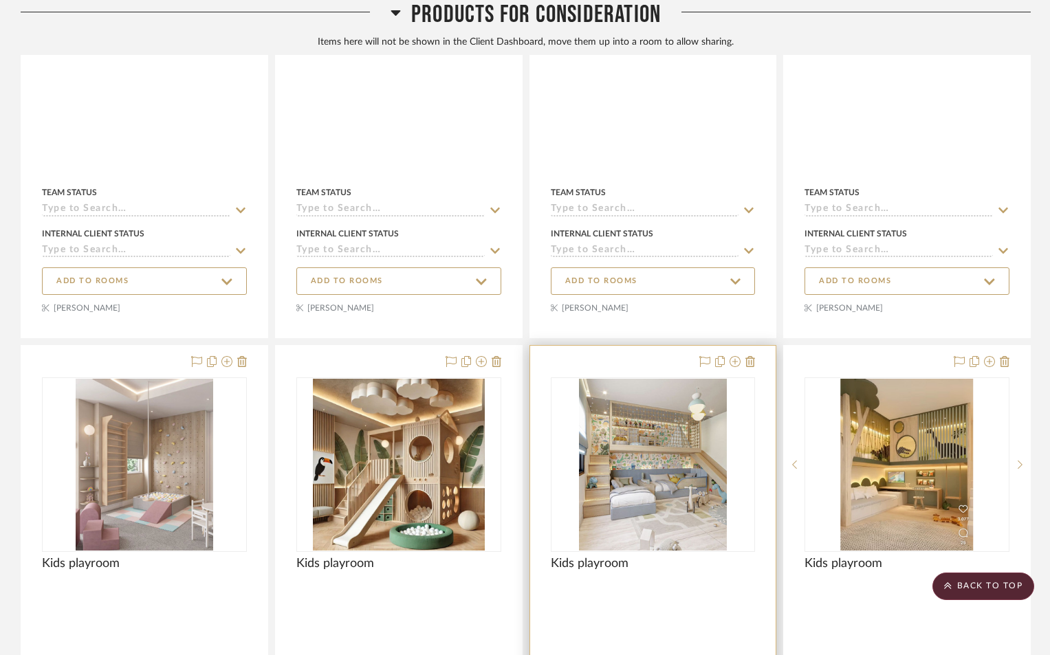
click at [675, 611] on div at bounding box center [653, 599] width 246 height 507
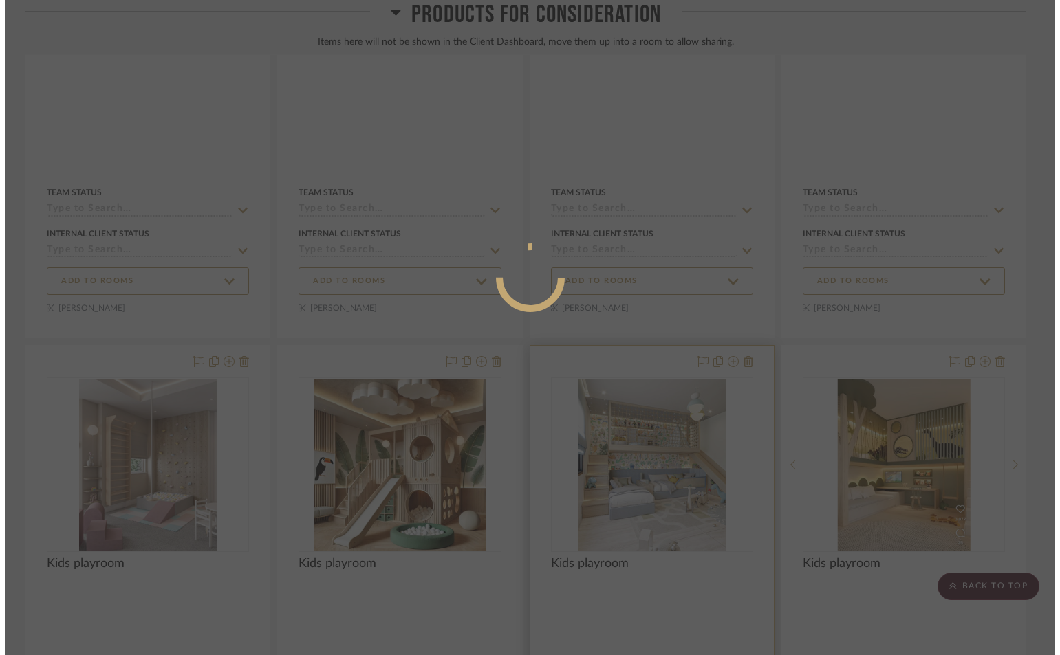
scroll to position [0, 0]
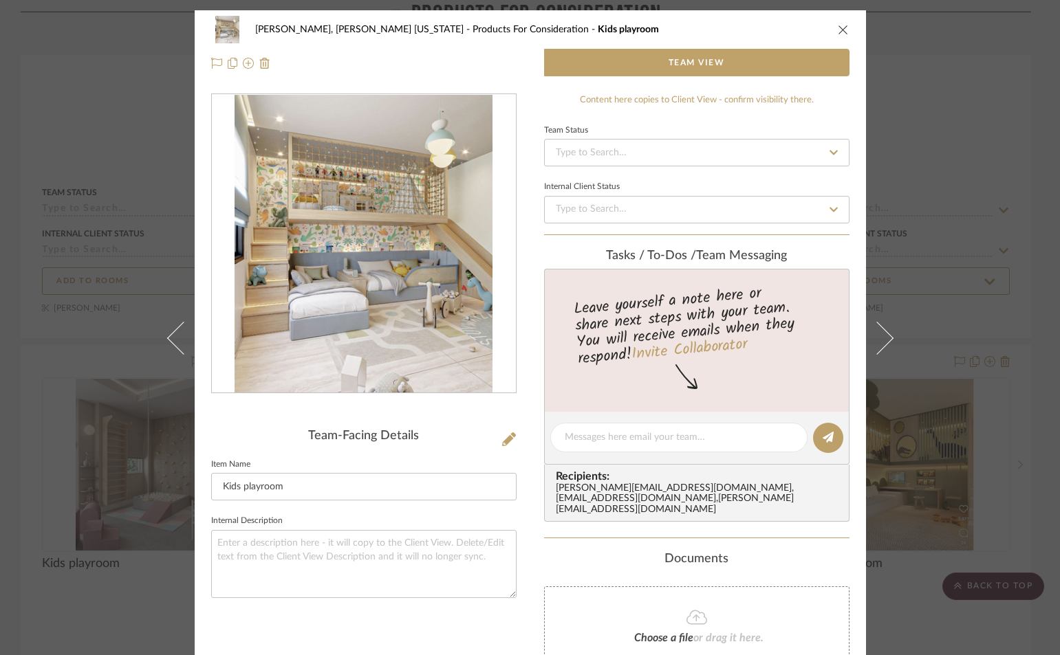
click at [838, 28] on icon "close" at bounding box center [843, 29] width 11 height 11
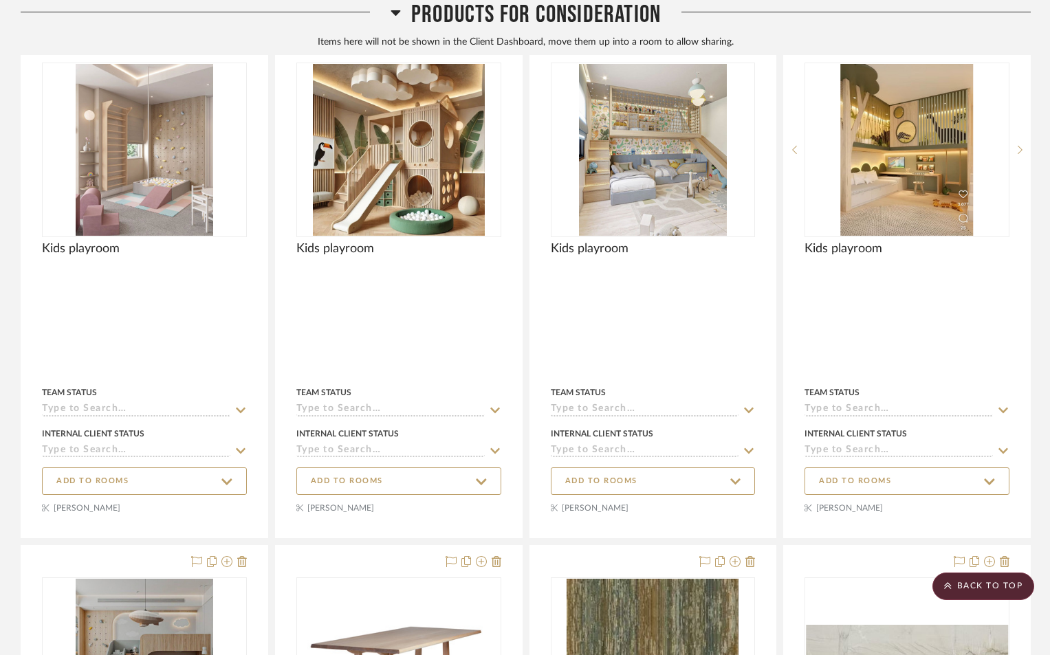
scroll to position [1774, 0]
